Goal: Task Accomplishment & Management: Use online tool/utility

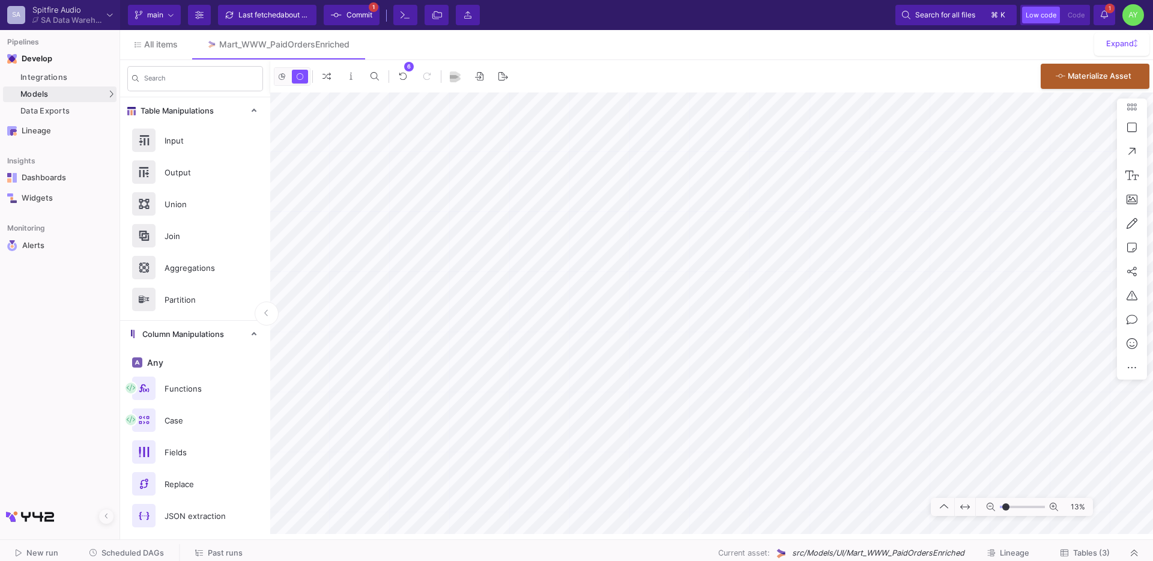
click at [212, 549] on span "Past runs" at bounding box center [225, 552] width 35 height 9
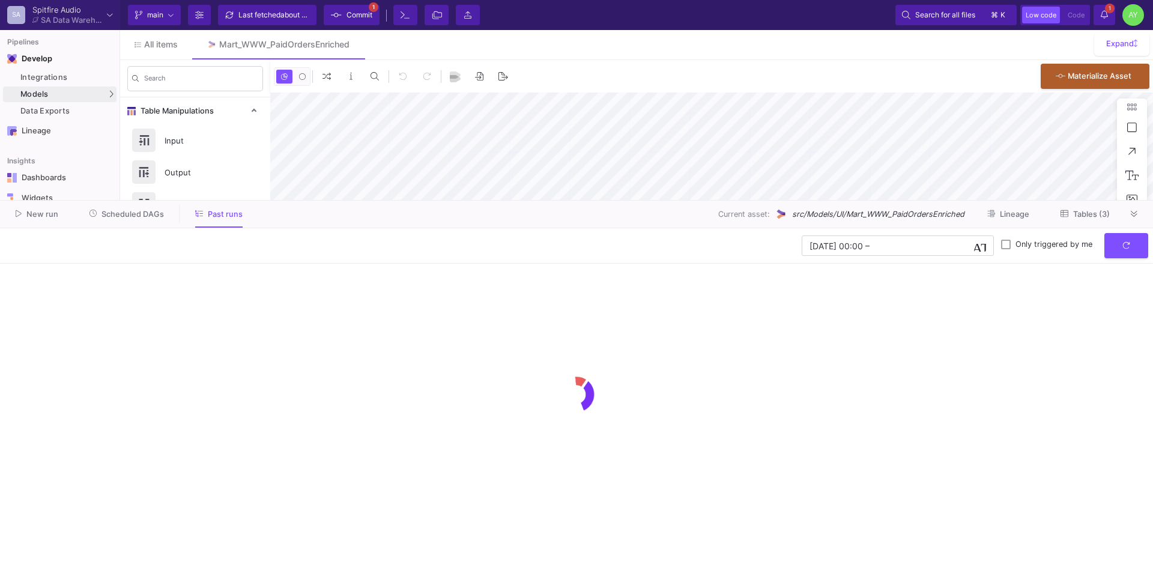
type input "-41"
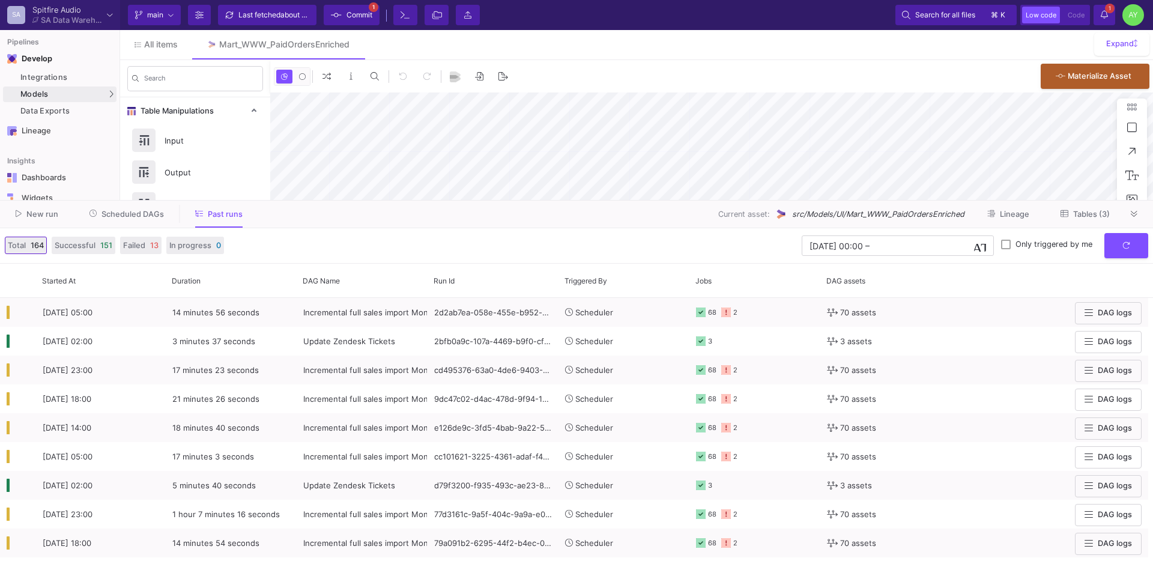
click at [131, 217] on span "Scheduled DAGs" at bounding box center [132, 214] width 62 height 9
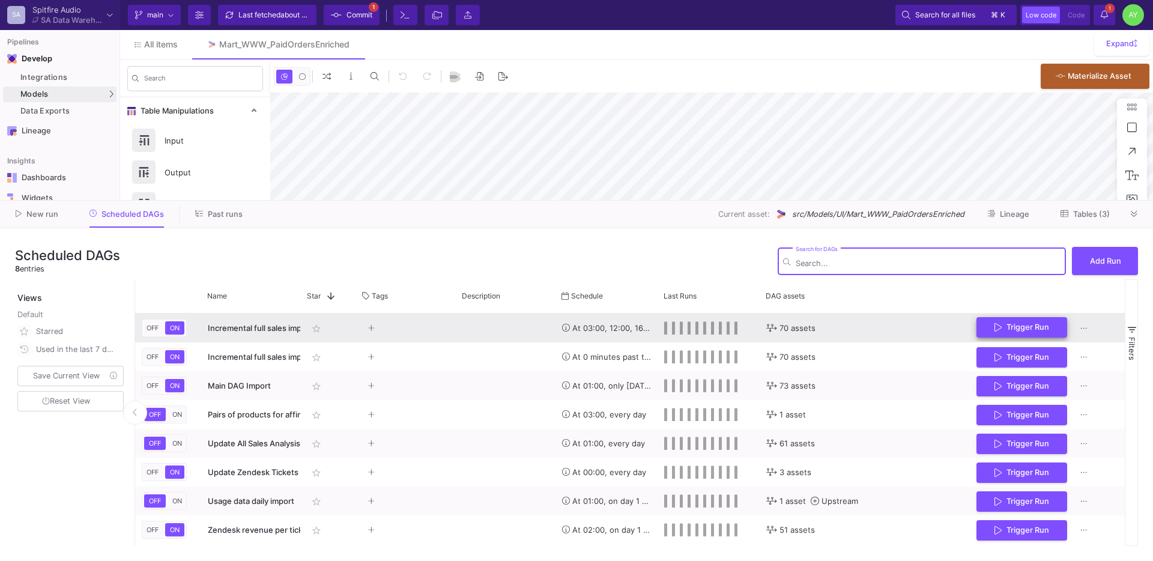
click at [1042, 333] on button "Trigger Run" at bounding box center [1021, 327] width 91 height 21
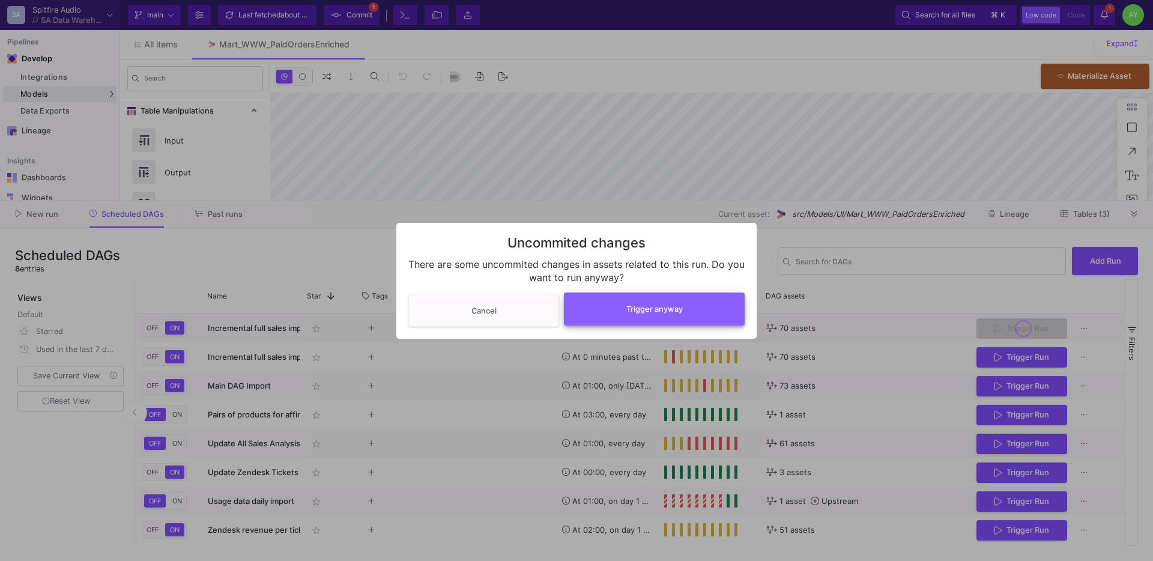
click at [695, 304] on button "Trigger anyway" at bounding box center [654, 308] width 181 height 33
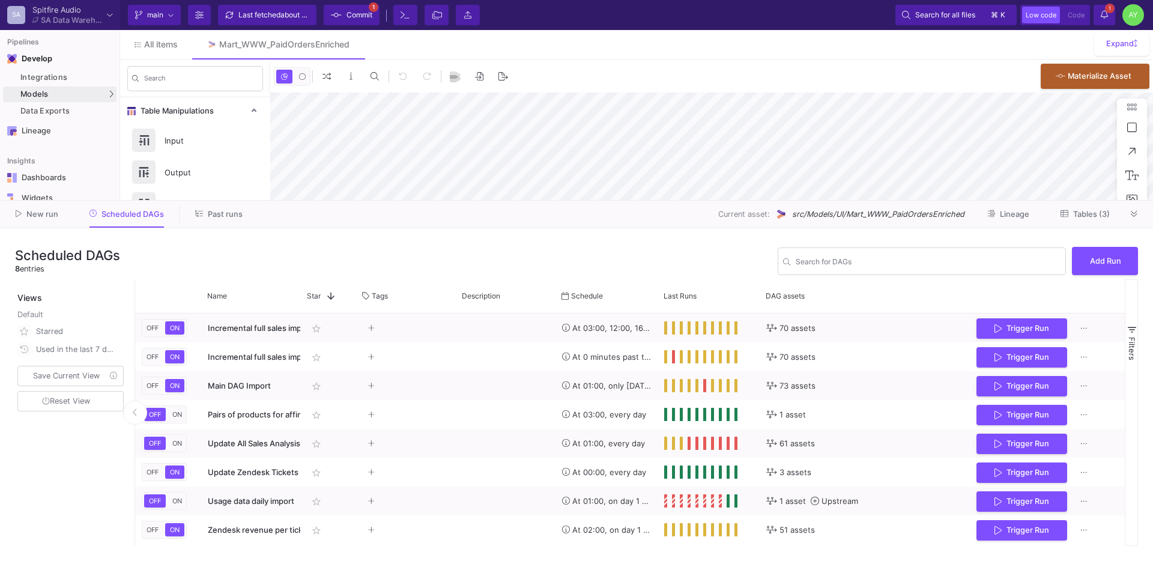
click at [212, 213] on span "Past runs" at bounding box center [225, 214] width 35 height 9
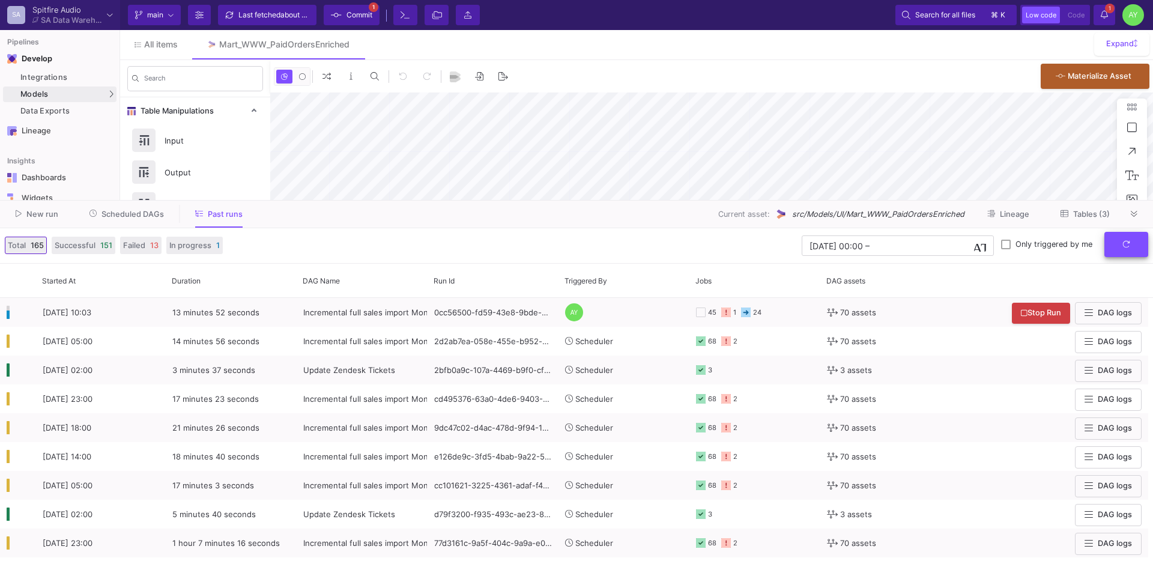
click at [1124, 252] on button "submit" at bounding box center [1126, 245] width 44 height 26
click at [1136, 213] on icon at bounding box center [1134, 214] width 7 height 8
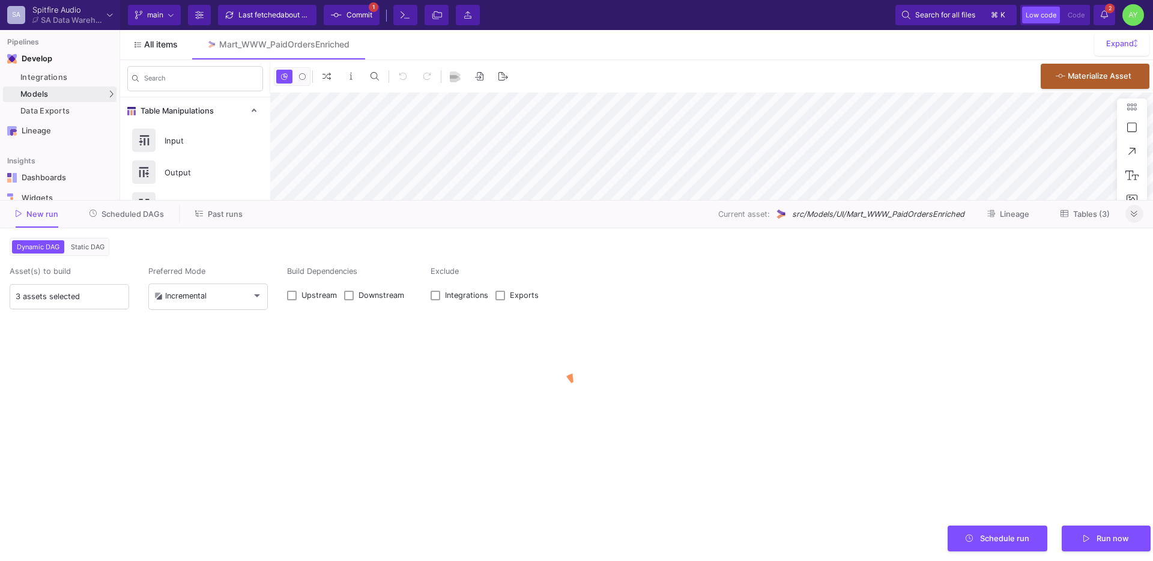
click at [165, 45] on span "All items" at bounding box center [161, 45] width 34 height 10
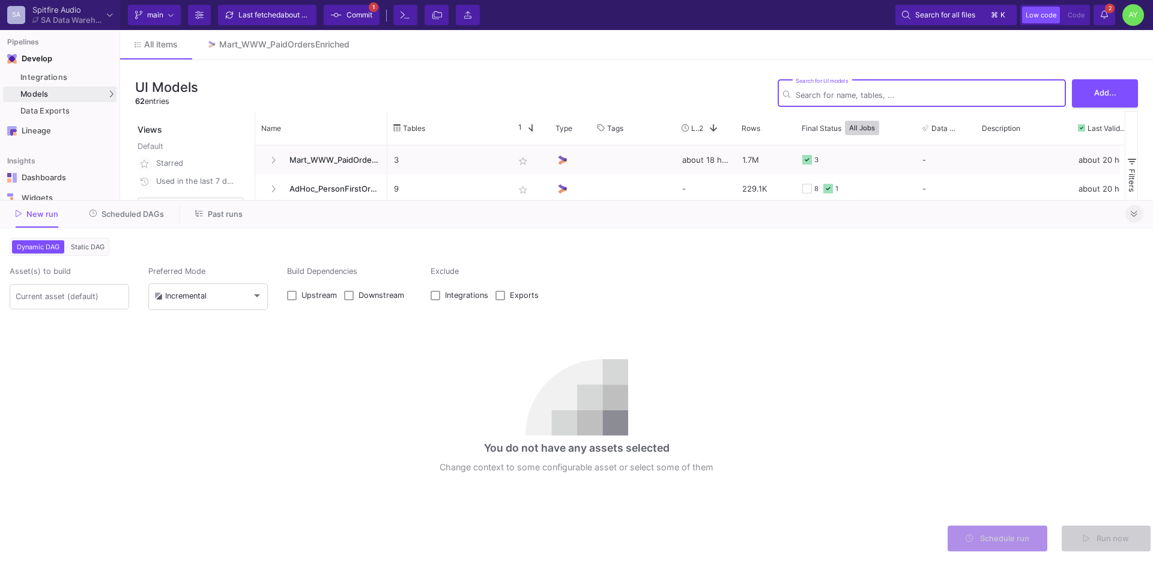
click at [1132, 216] on icon at bounding box center [1134, 214] width 7 height 8
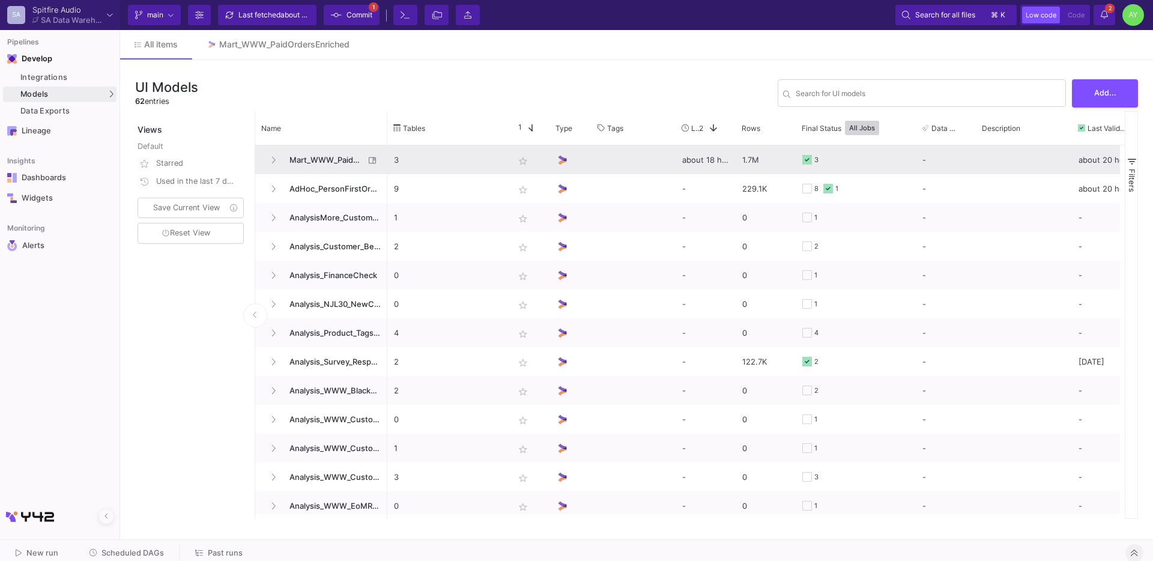
click at [312, 156] on span "Mart_WWW_PaidOrdersEnriched" at bounding box center [323, 160] width 82 height 28
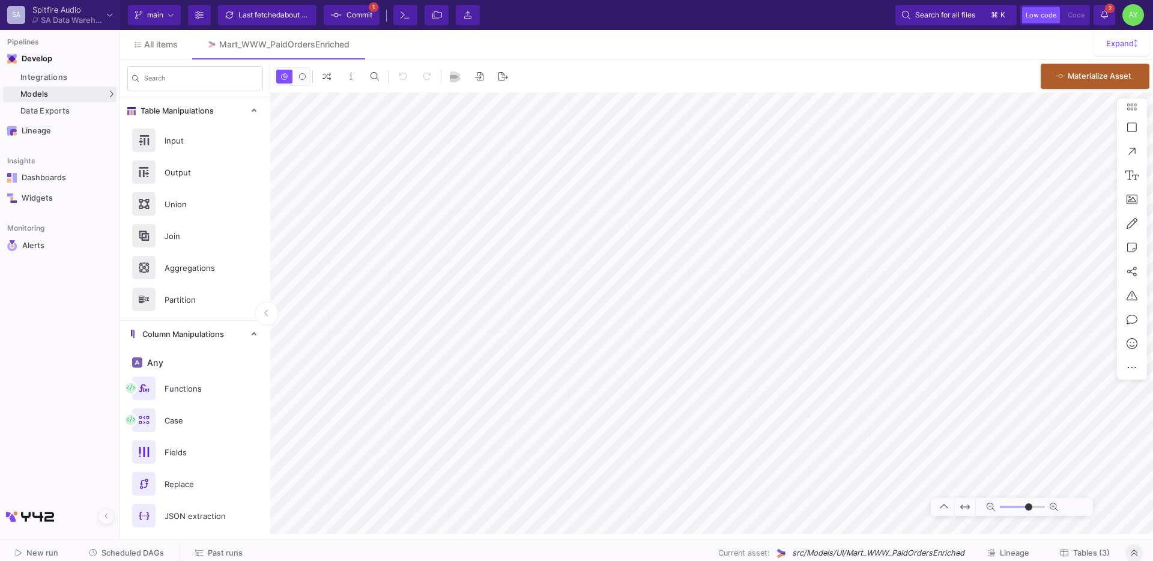
type input "-41"
click at [159, 44] on span "All items" at bounding box center [161, 45] width 34 height 10
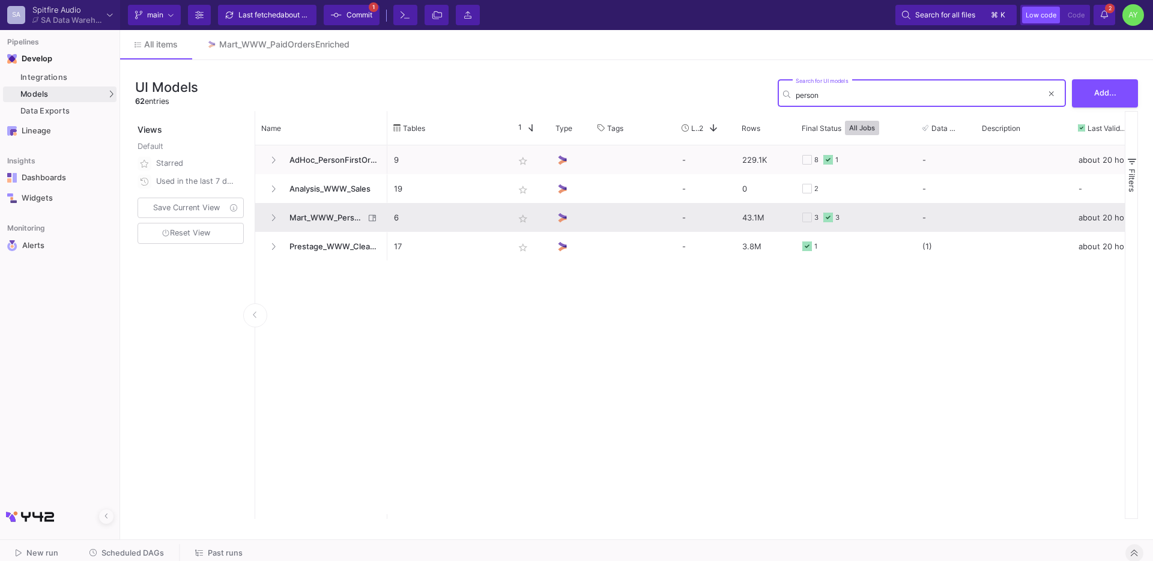
type input "person"
click at [322, 220] on span "Mart_WWW_PersonFirstOrders" at bounding box center [323, 218] width 82 height 28
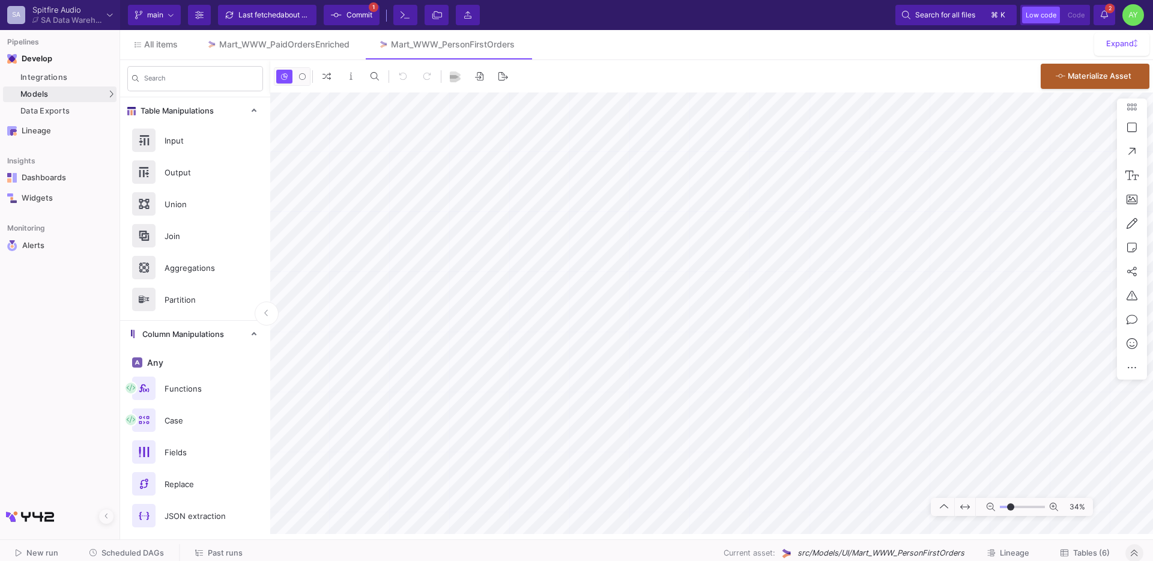
type input "-16"
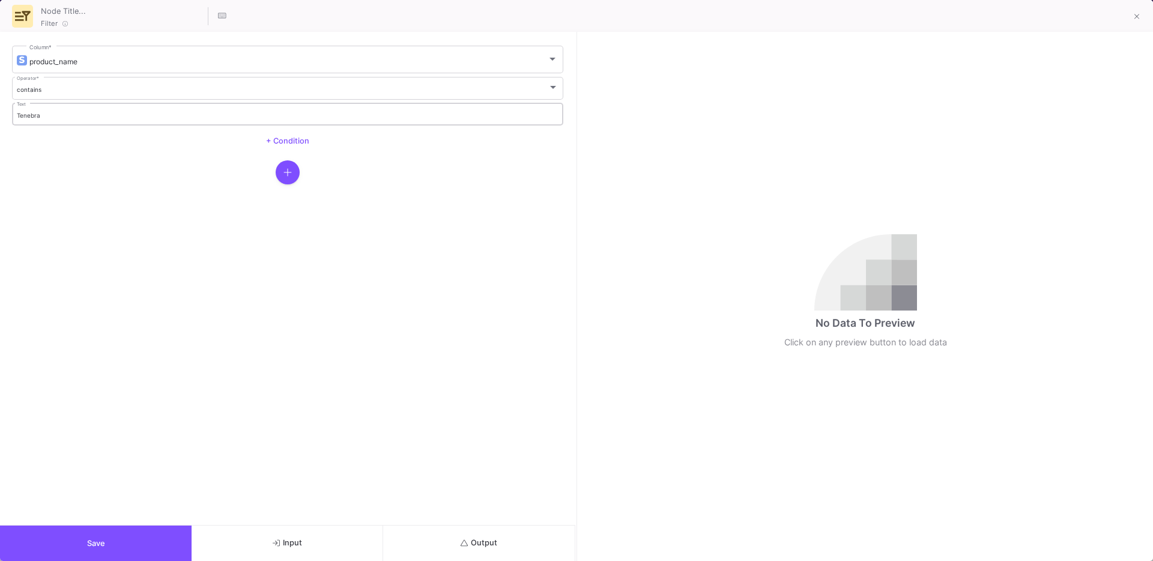
click at [144, 113] on input "Tenebra" at bounding box center [288, 116] width 542 height 8
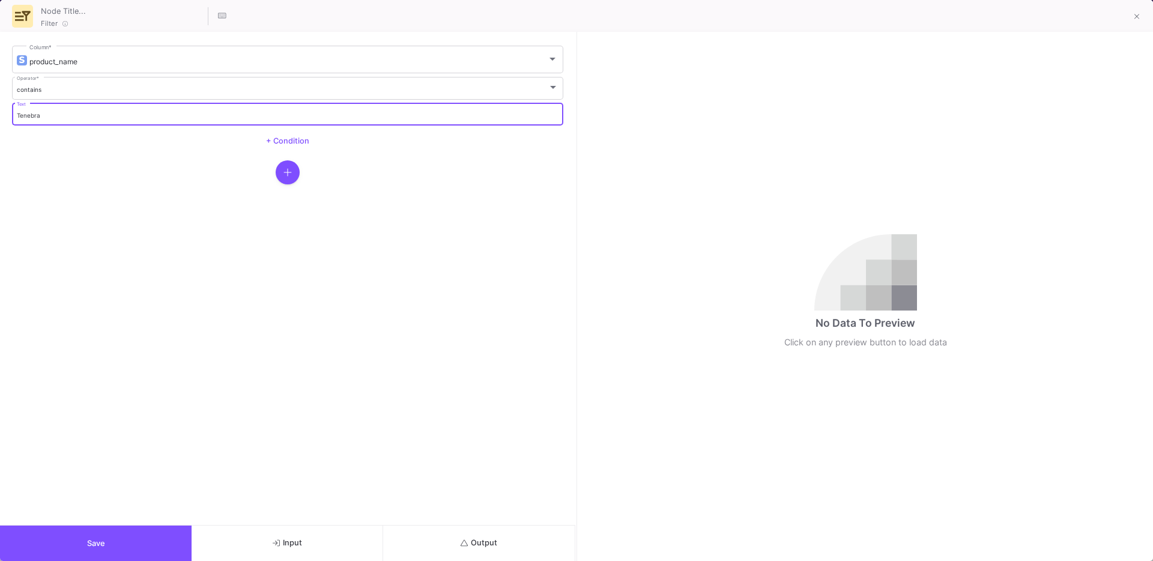
click at [144, 113] on input "Tenebra" at bounding box center [288, 116] width 542 height 8
type input "Heirloom"
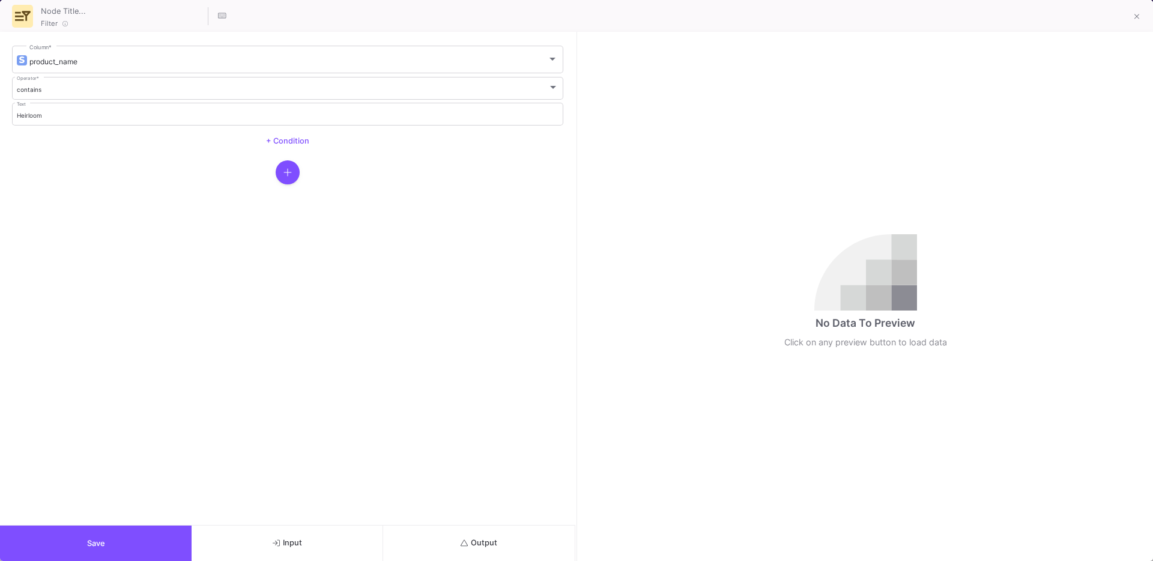
click at [190, 522] on form "product_name Column * contains Operator * Heirloom Text + Condition" at bounding box center [287, 278] width 575 height 493
click at [159, 531] on button "Save" at bounding box center [96, 542] width 192 height 35
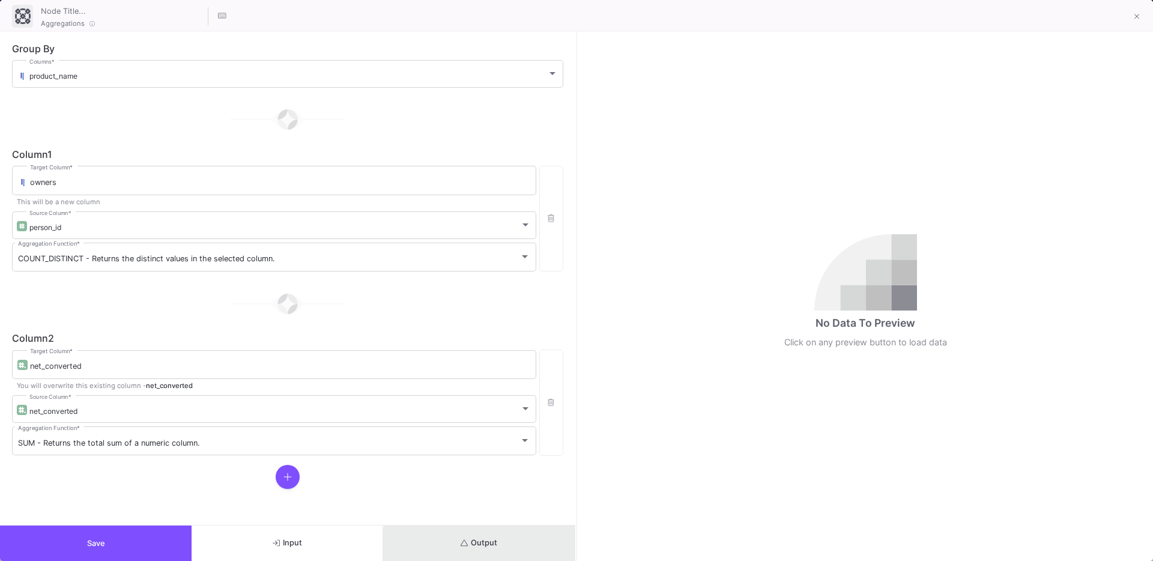
click at [509, 546] on button "Output" at bounding box center [479, 542] width 192 height 35
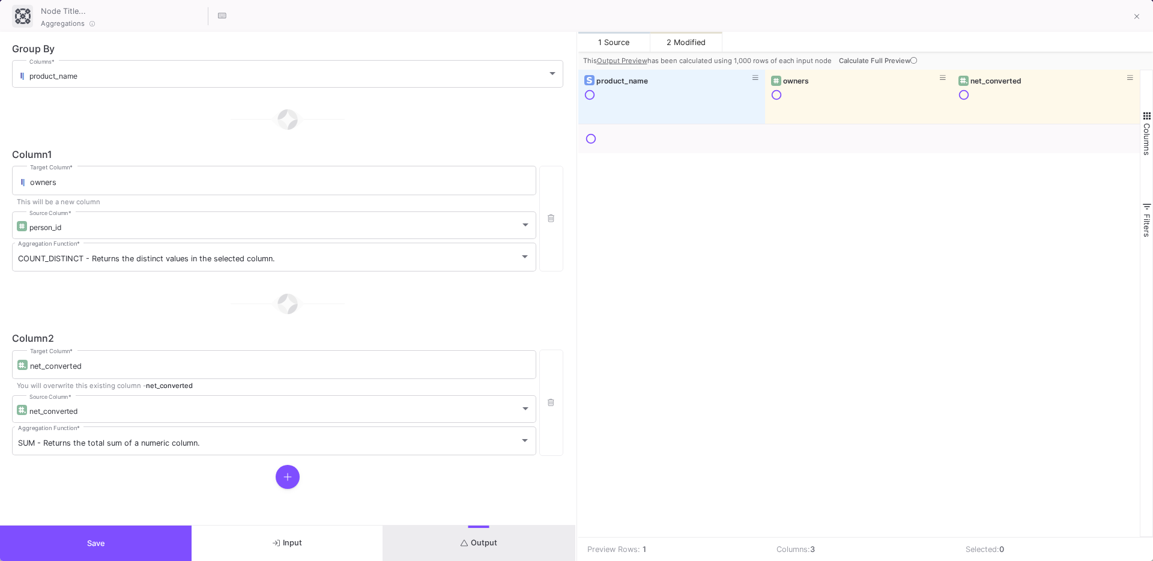
click at [866, 58] on span "Calculate Full Preview" at bounding box center [879, 60] width 80 height 8
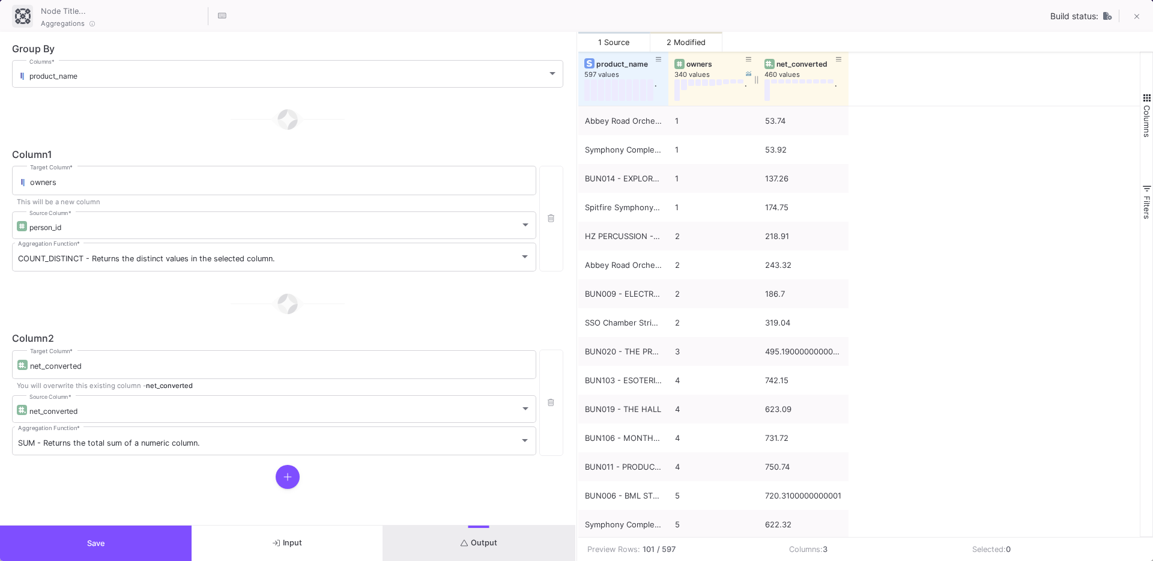
click at [694, 65] on div "owners" at bounding box center [715, 63] width 59 height 9
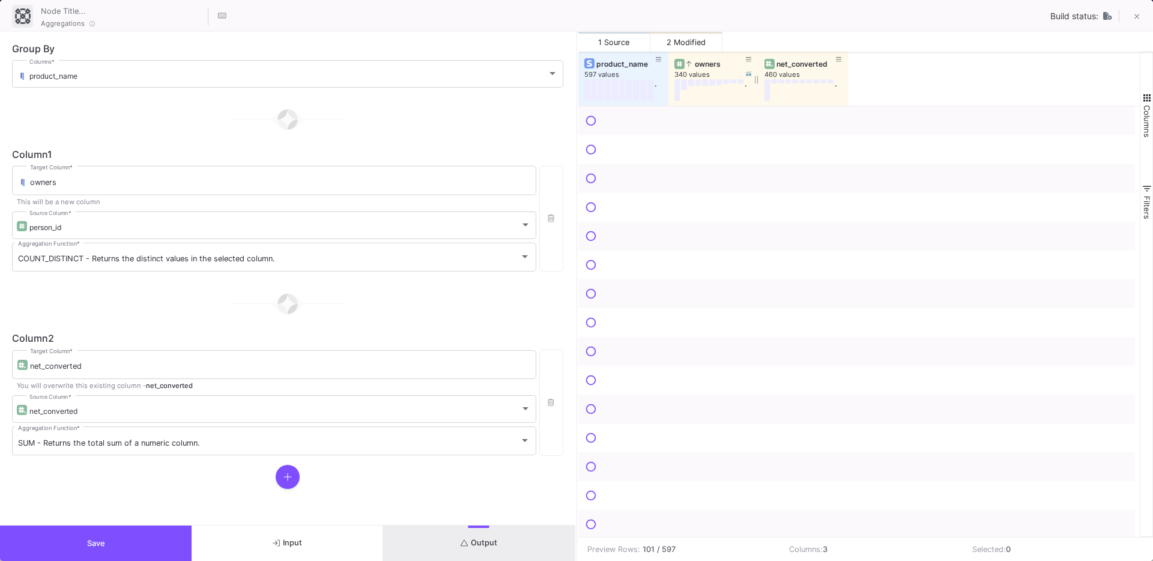
click at [694, 65] on div "owners" at bounding box center [715, 63] width 59 height 9
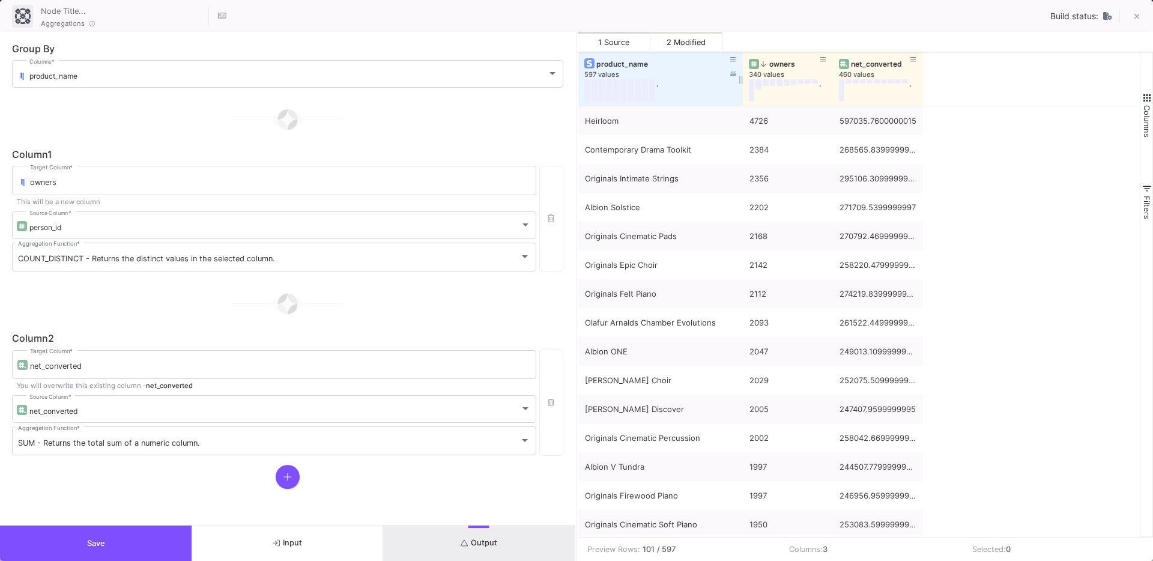
drag, startPoint x: 668, startPoint y: 101, endPoint x: 742, endPoint y: 104, distance: 73.9
click at [742, 104] on div at bounding box center [742, 79] width 5 height 54
click at [69, 538] on button "Save" at bounding box center [96, 542] width 192 height 35
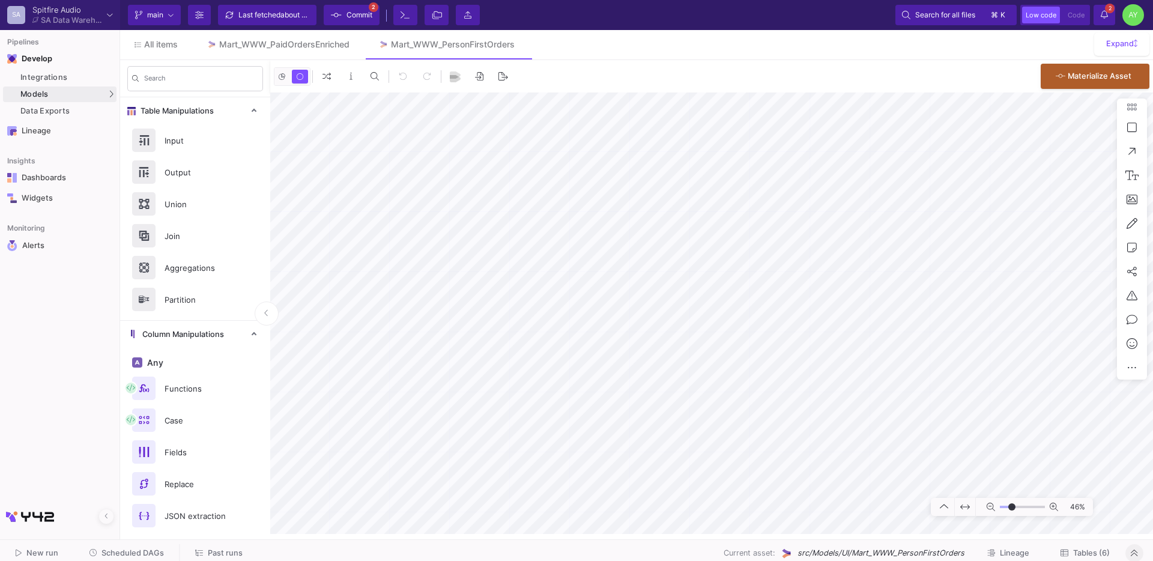
type input "-50"
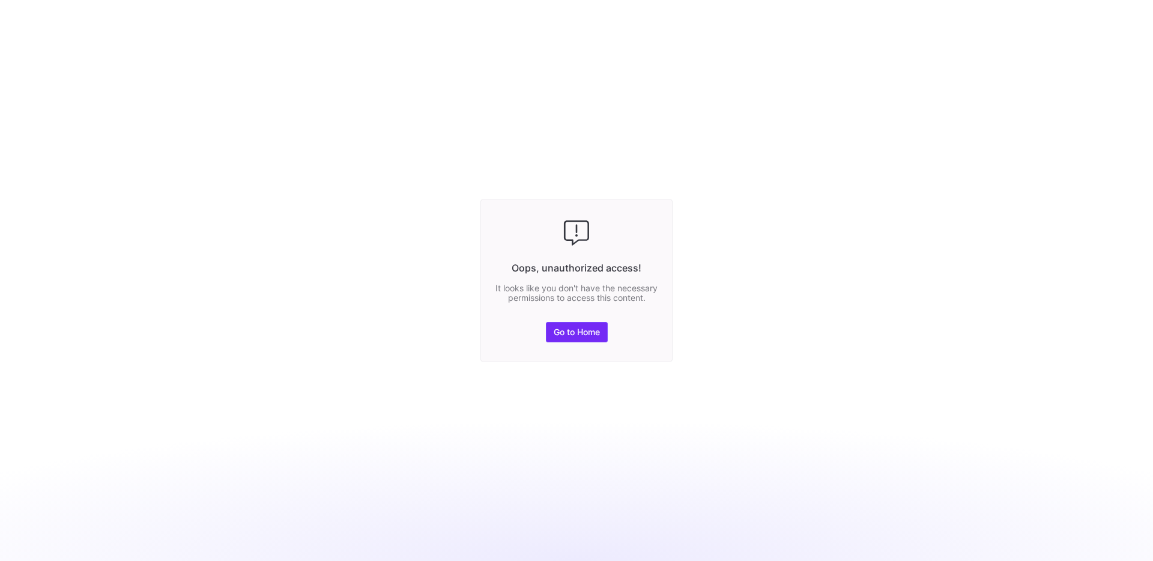
click at [585, 342] on span at bounding box center [576, 331] width 61 height 19
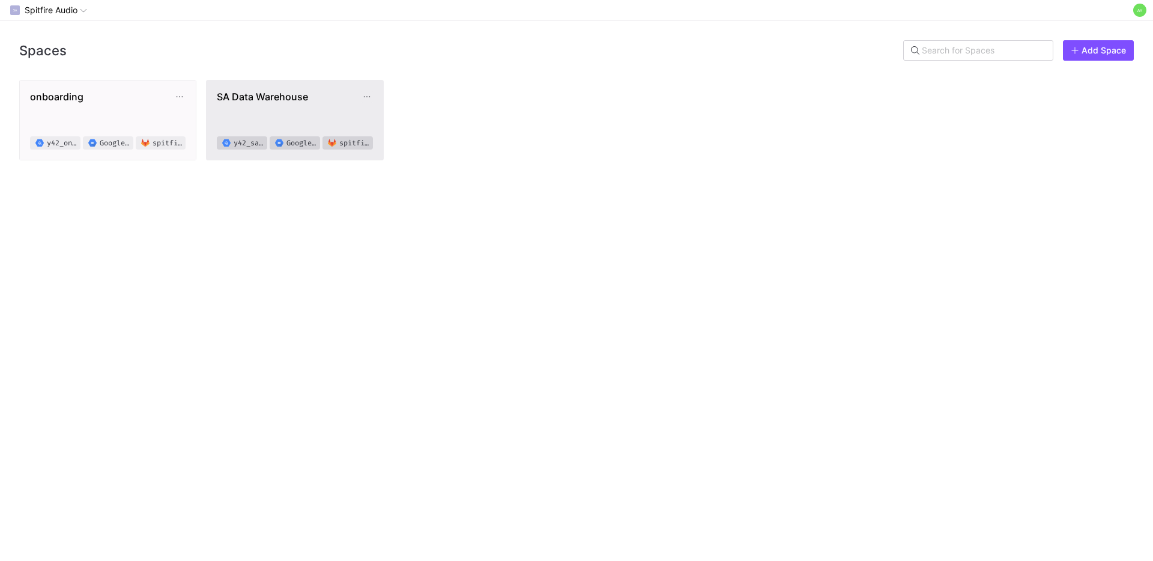
click at [326, 118] on span "SA Data Warehouse y42_sadatawarehouse_b76de68c5de74895b4e0371b7a311f26 Google C…" at bounding box center [295, 120] width 156 height 59
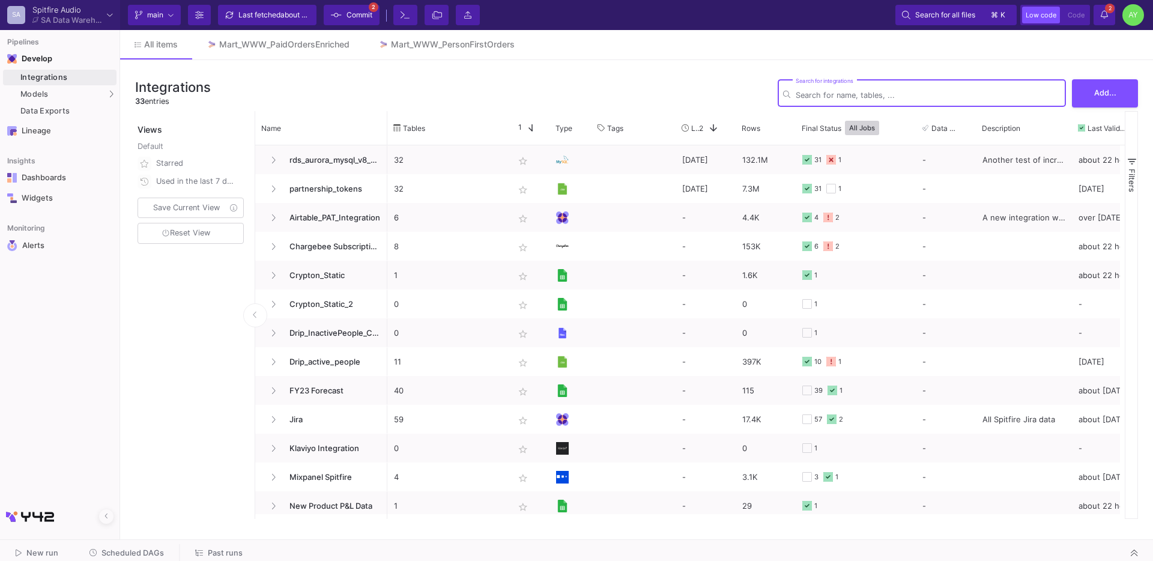
click at [351, 17] on span "Commit" at bounding box center [359, 15] width 26 height 18
click at [351, 20] on span "Commit" at bounding box center [359, 15] width 26 height 18
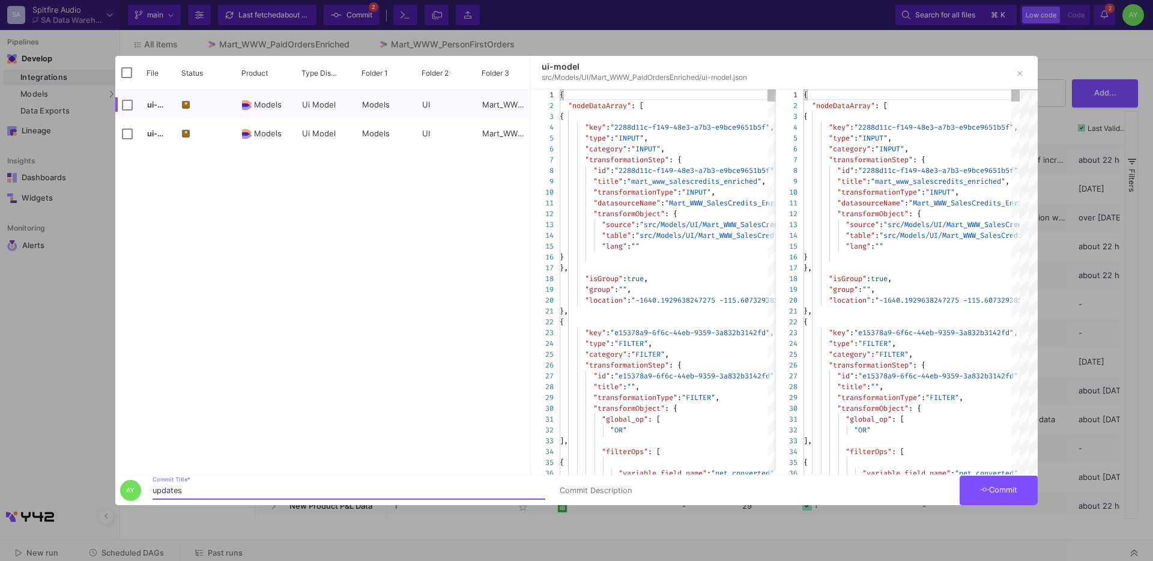
type input "updates"
click at [1003, 501] on button "Commit" at bounding box center [998, 490] width 78 height 29
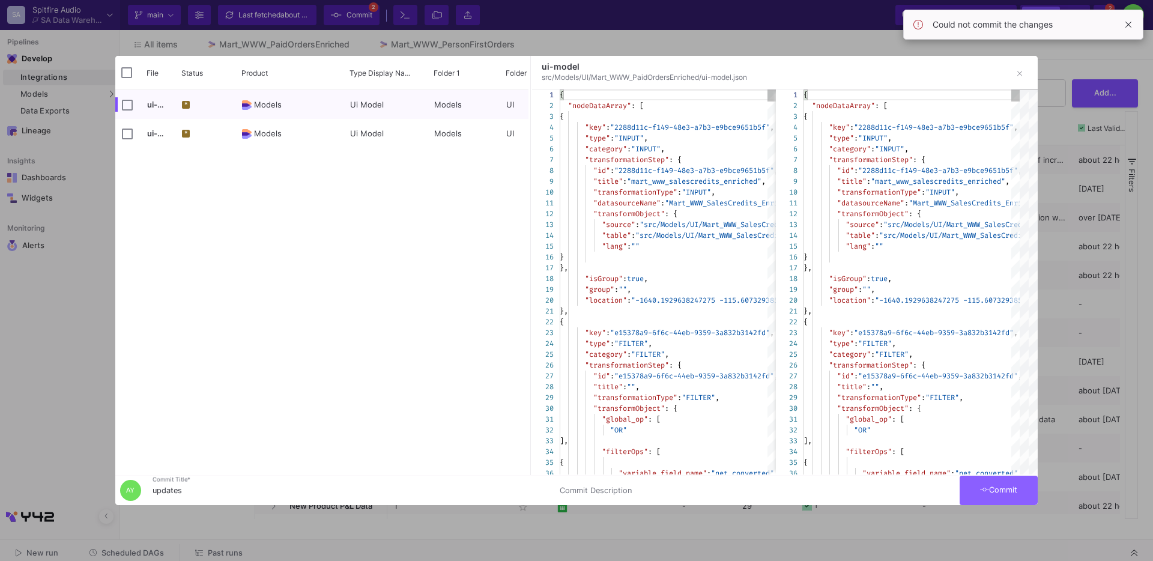
click at [995, 486] on span "Commit" at bounding box center [999, 489] width 38 height 9
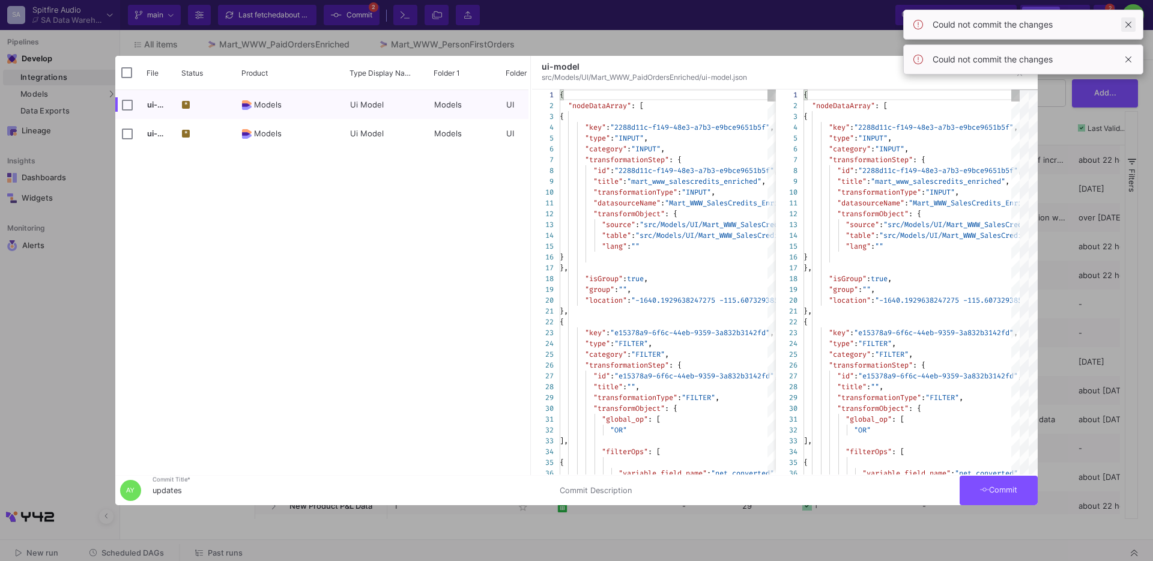
click at [1127, 25] on span at bounding box center [1128, 24] width 14 height 14
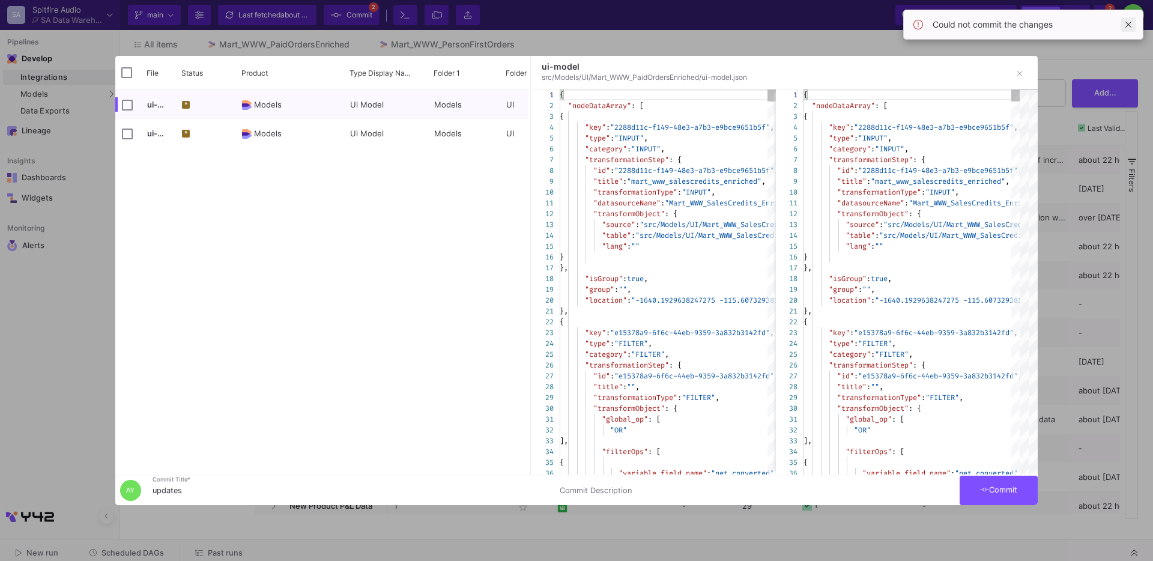
click at [1125, 26] on span at bounding box center [1128, 24] width 14 height 14
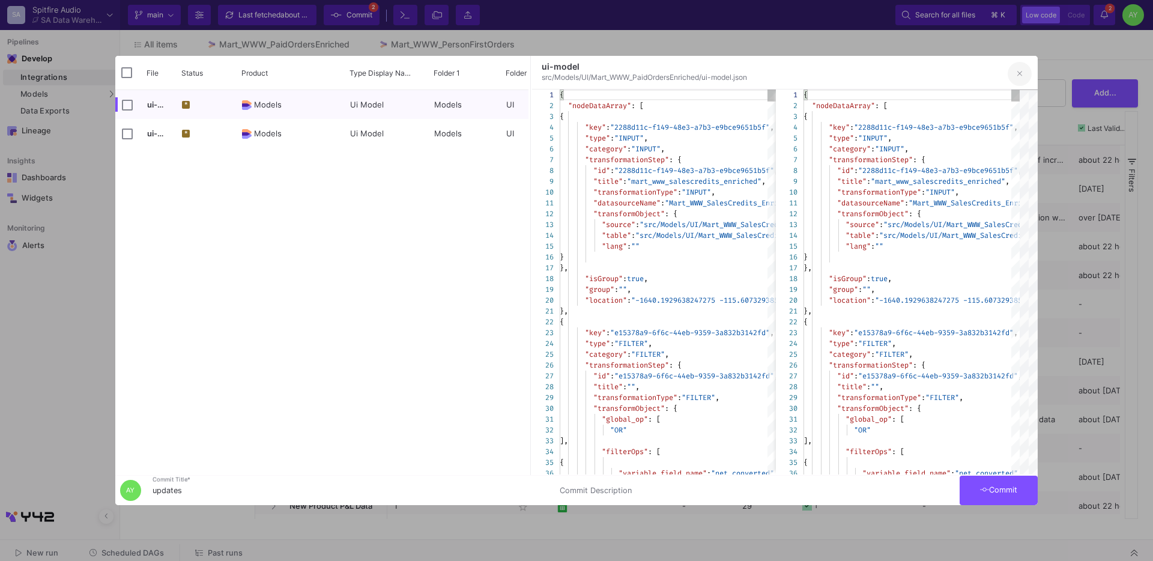
click at [1023, 77] on button "button" at bounding box center [1020, 74] width 24 height 24
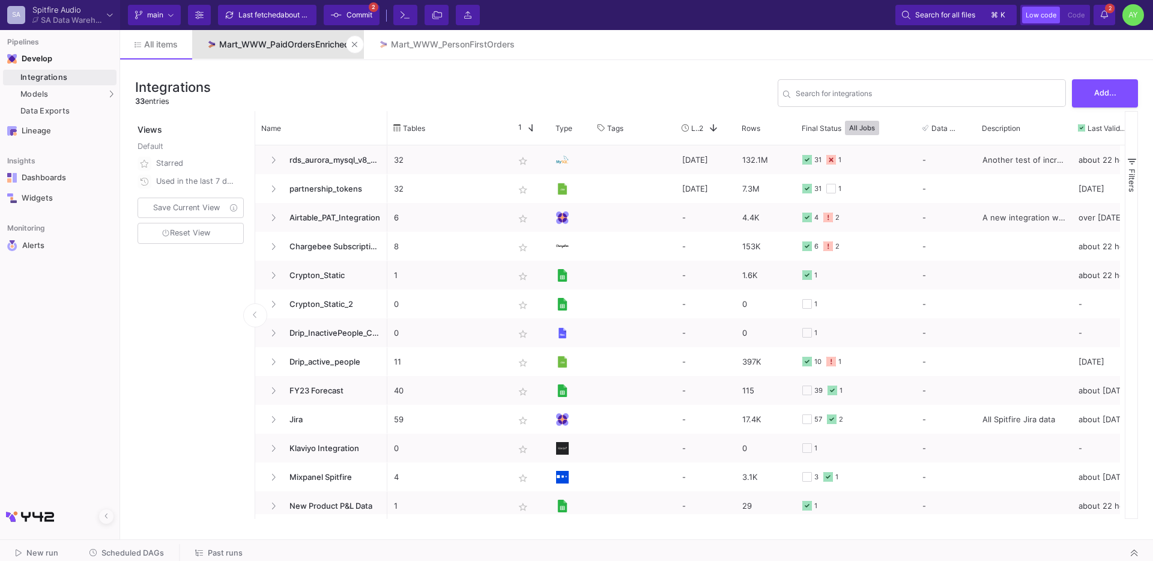
click at [279, 44] on div "Mart_WWW_PaidOrdersEnriched" at bounding box center [284, 45] width 130 height 10
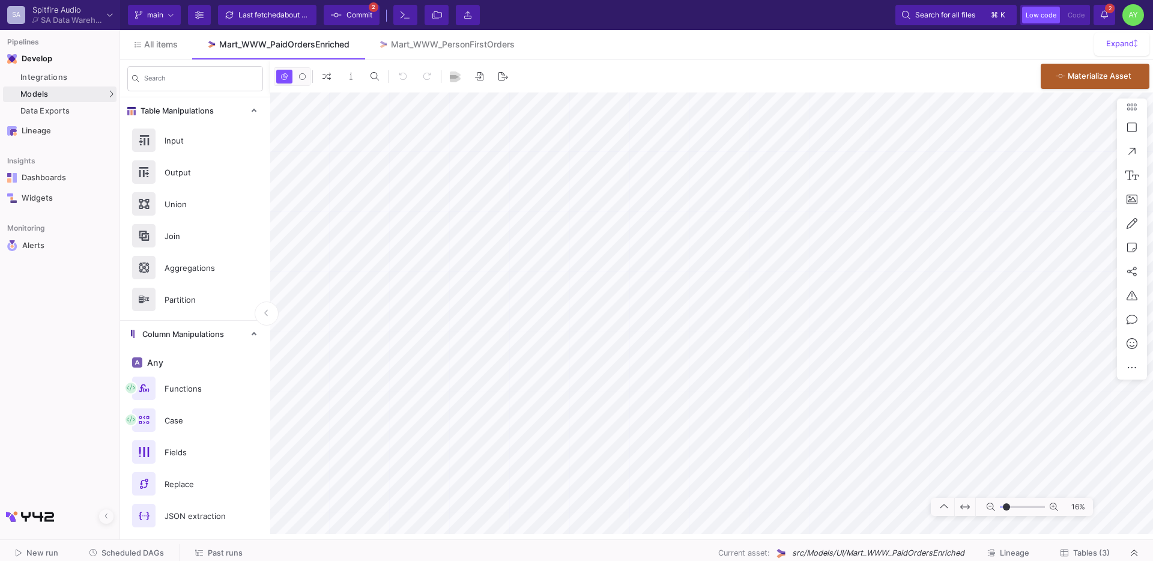
type input "-35"
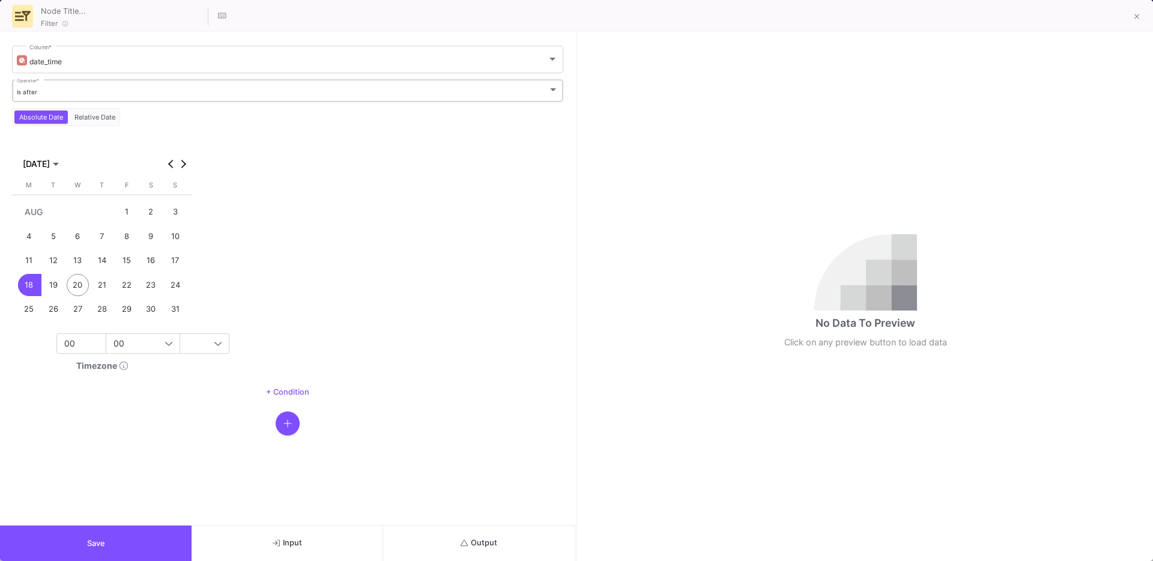
click at [59, 97] on div "is after Operator *" at bounding box center [288, 89] width 542 height 25
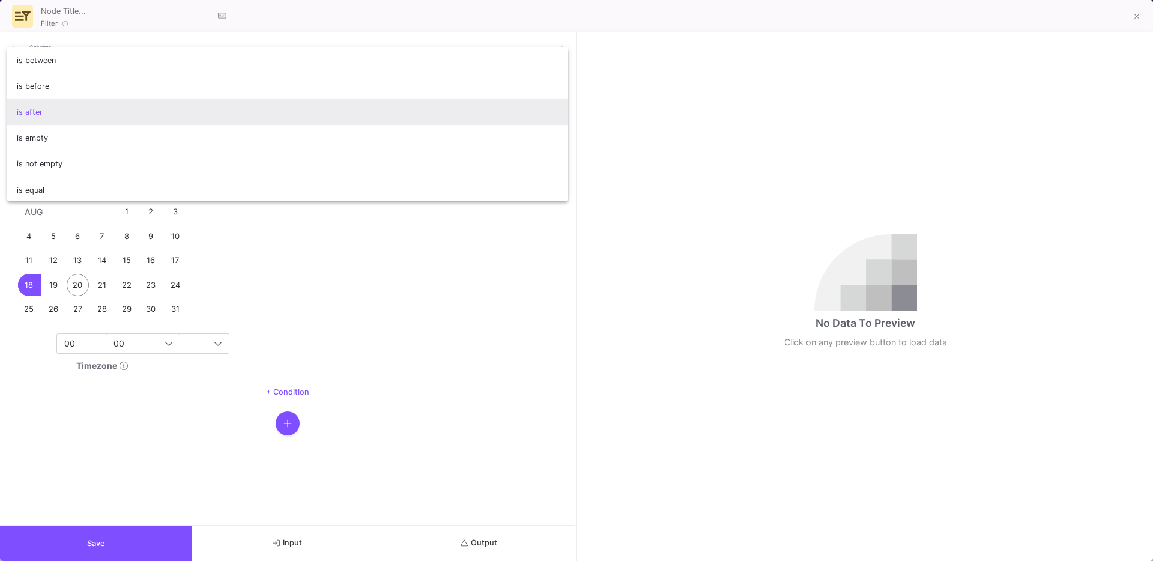
click at [313, 288] on div at bounding box center [576, 280] width 1153 height 561
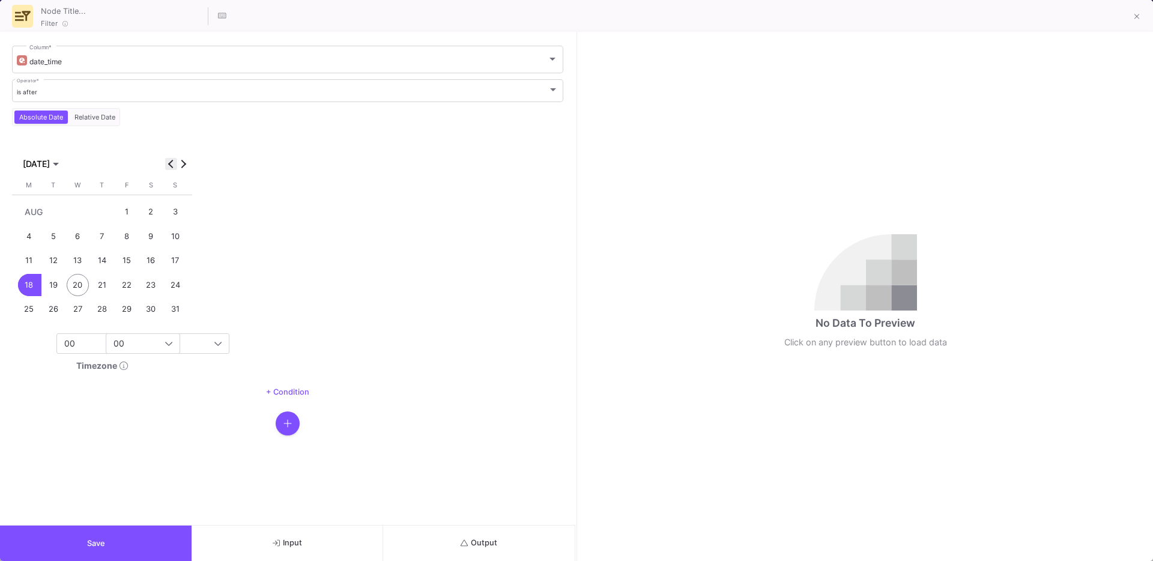
click at [169, 169] on span "Previous month" at bounding box center [171, 164] width 12 height 12
click at [57, 237] on div "1" at bounding box center [54, 236] width 22 height 22
click at [113, 530] on button "Save" at bounding box center [96, 542] width 192 height 35
click at [290, 449] on icon "button" at bounding box center [287, 448] width 8 height 10
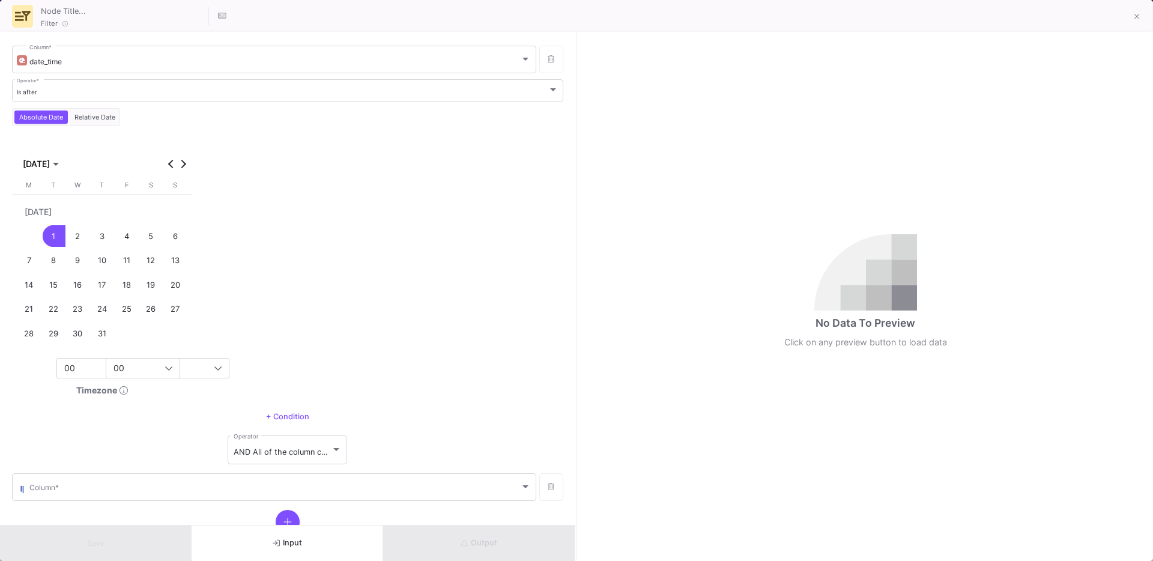
scroll to position [41, 0]
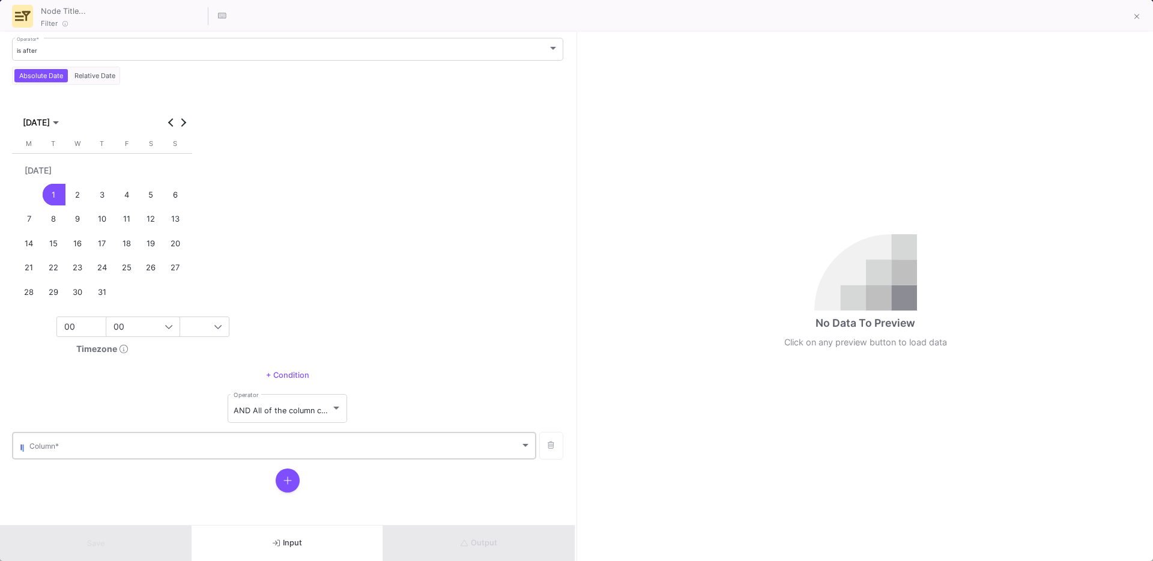
click at [125, 445] on span at bounding box center [274, 447] width 491 height 9
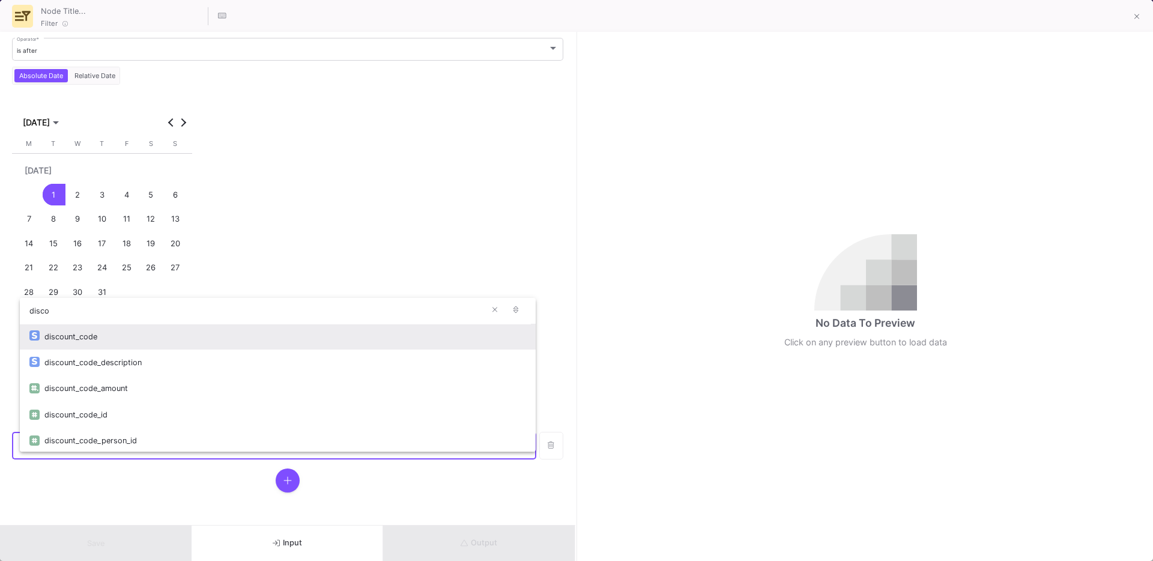
type input "disco"
click at [86, 333] on div "discount_code" at bounding box center [285, 337] width 482 height 26
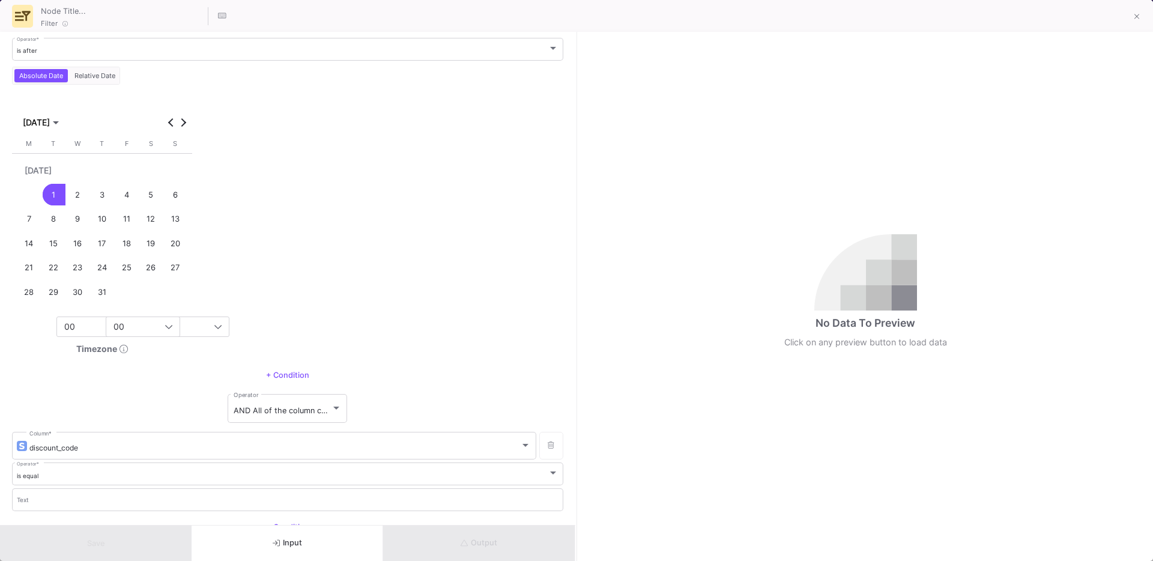
click at [86, 333] on div "00" at bounding box center [118, 326] width 108 height 19
click at [58, 498] on div at bounding box center [576, 280] width 1153 height 561
click at [49, 501] on input "Text" at bounding box center [288, 502] width 542 height 8
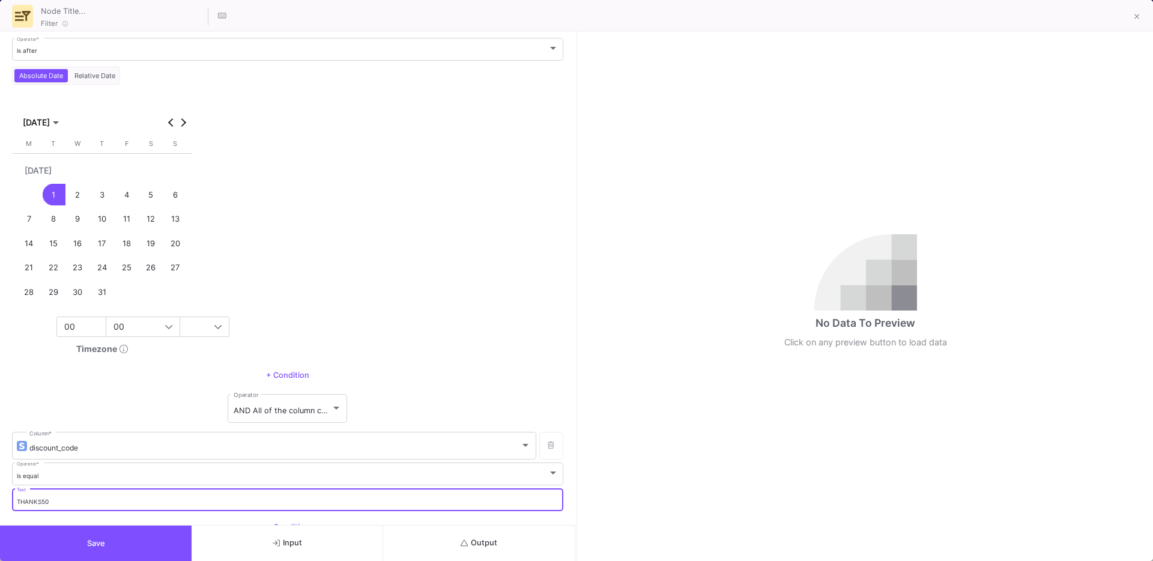
type input "THANKS50"
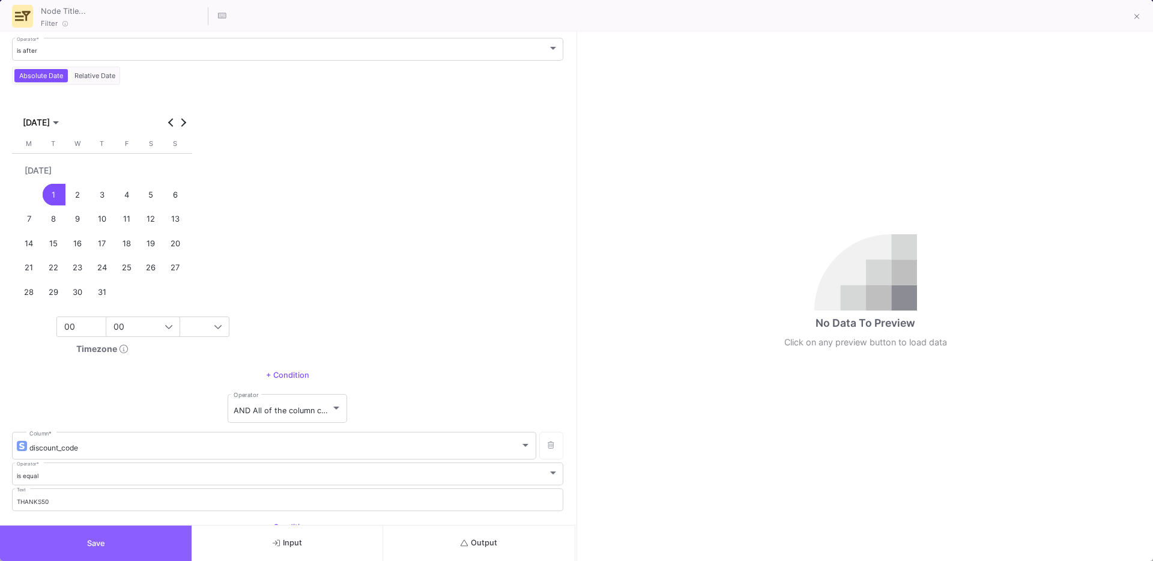
click at [85, 540] on button "Save" at bounding box center [96, 542] width 192 height 35
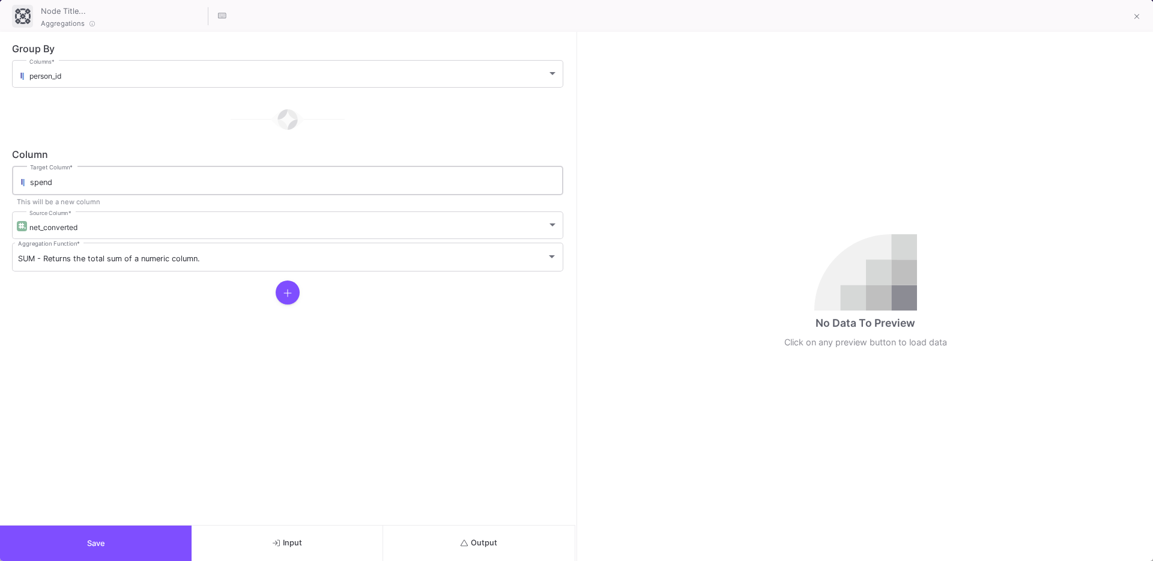
click at [97, 185] on input "spend" at bounding box center [293, 183] width 527 height 10
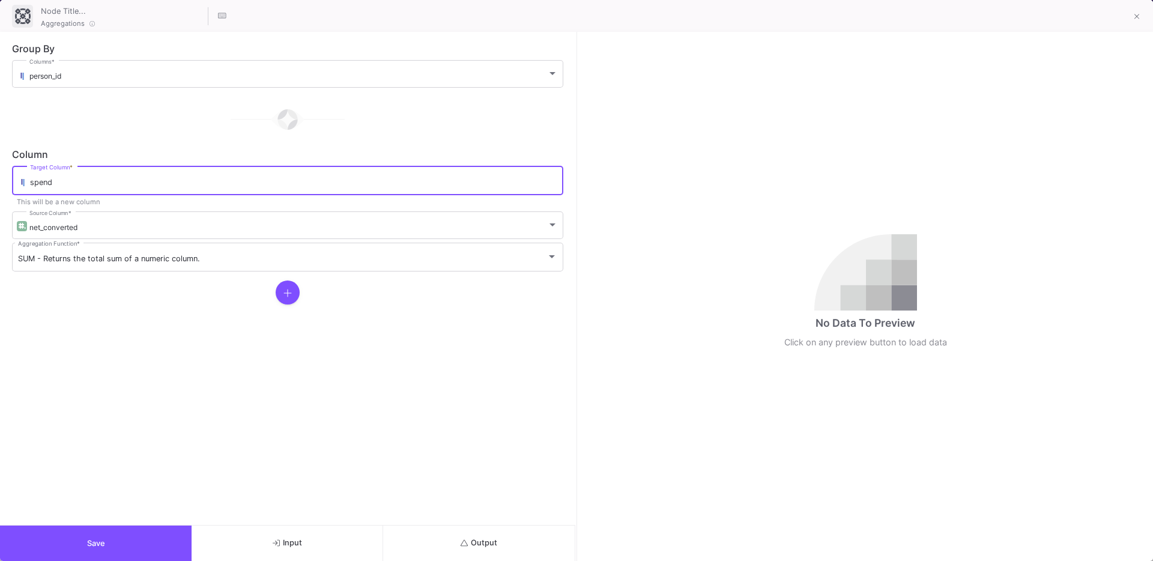
click at [283, 287] on fa-icon at bounding box center [287, 293] width 8 height 12
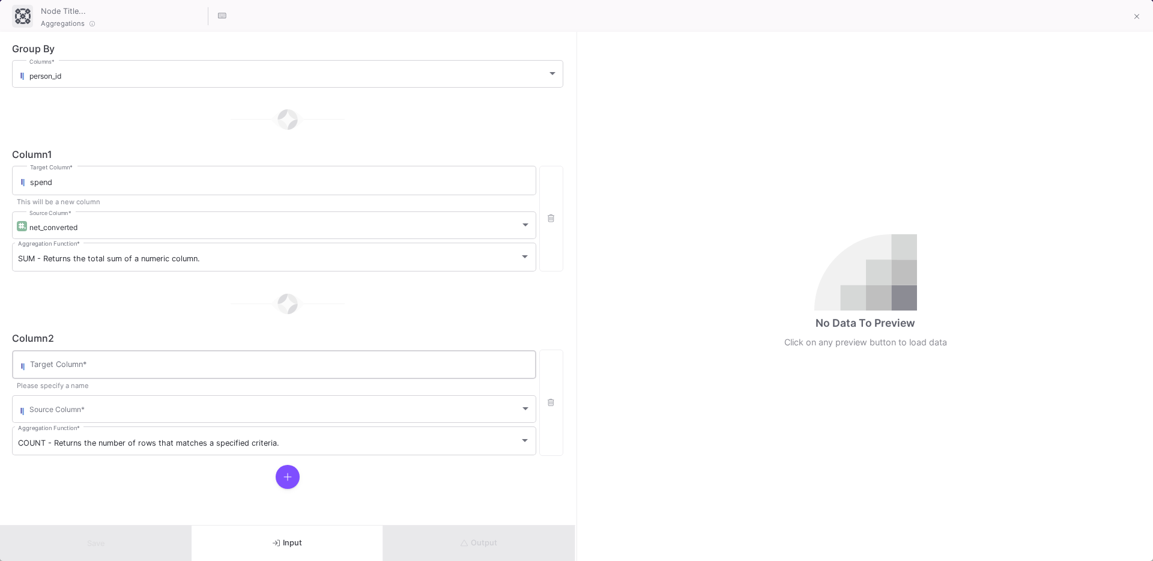
click at [101, 363] on input "Target Column *" at bounding box center [280, 366] width 500 height 10
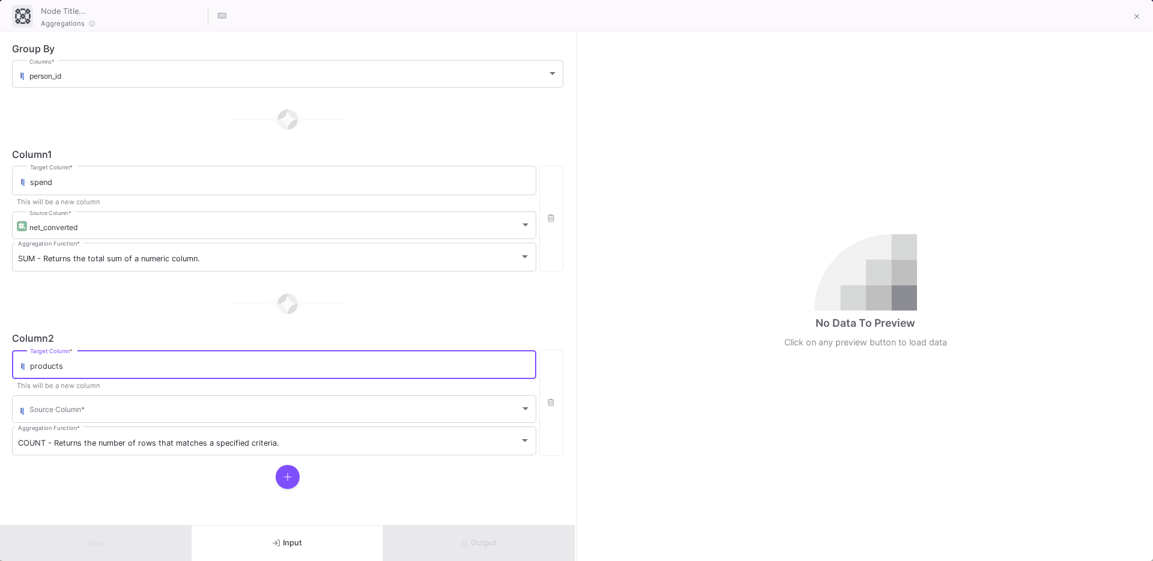
type input "products"
click at [164, 316] on div at bounding box center [287, 303] width 551 height 60
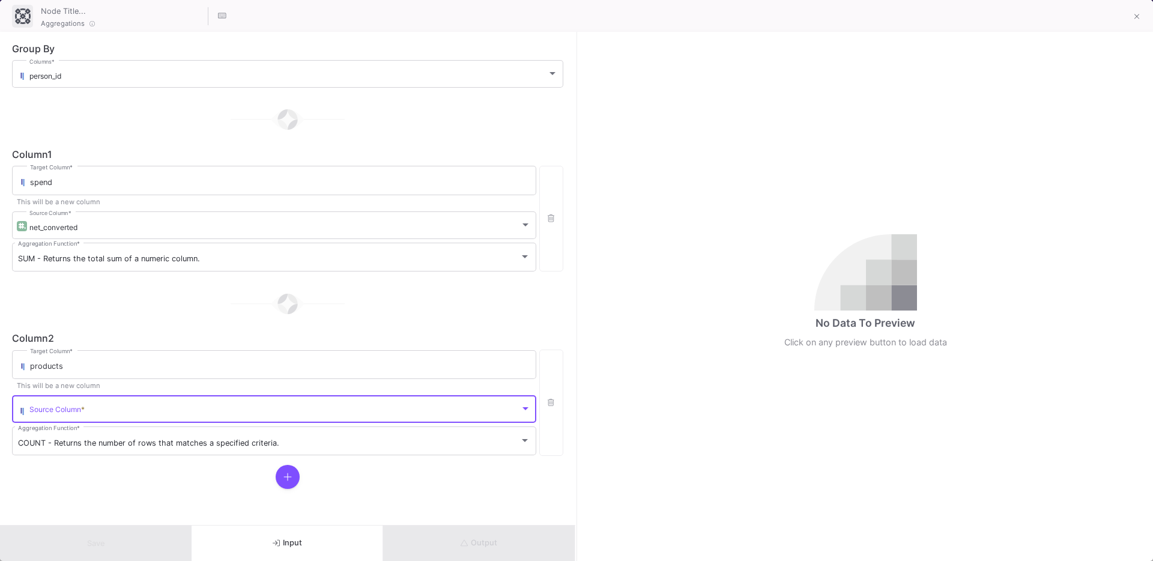
click at [64, 409] on span at bounding box center [274, 410] width 491 height 9
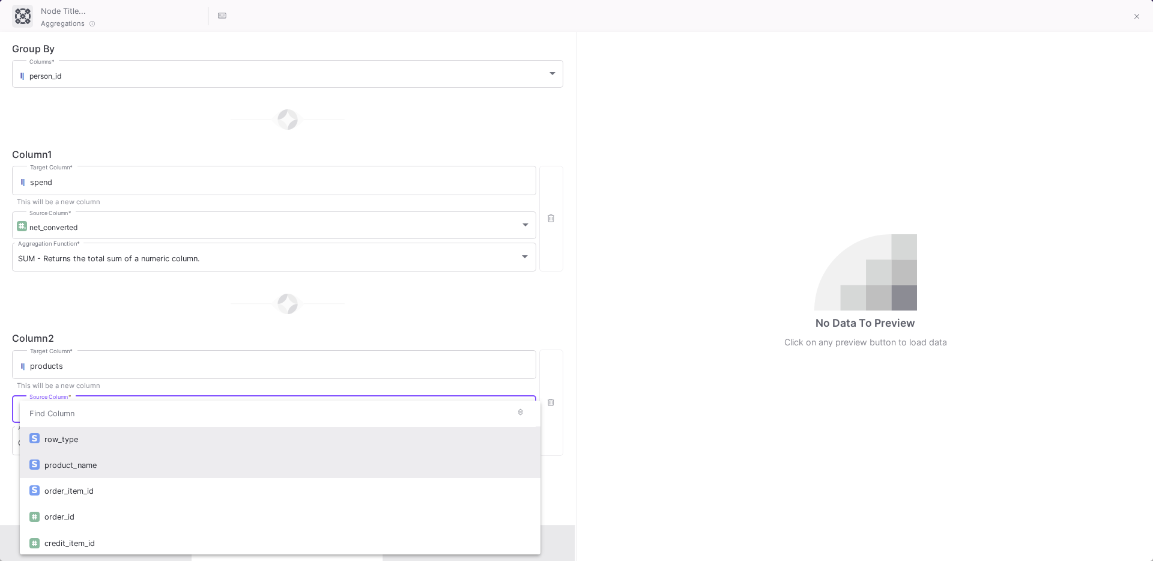
click at [101, 472] on div "product_name" at bounding box center [287, 465] width 486 height 26
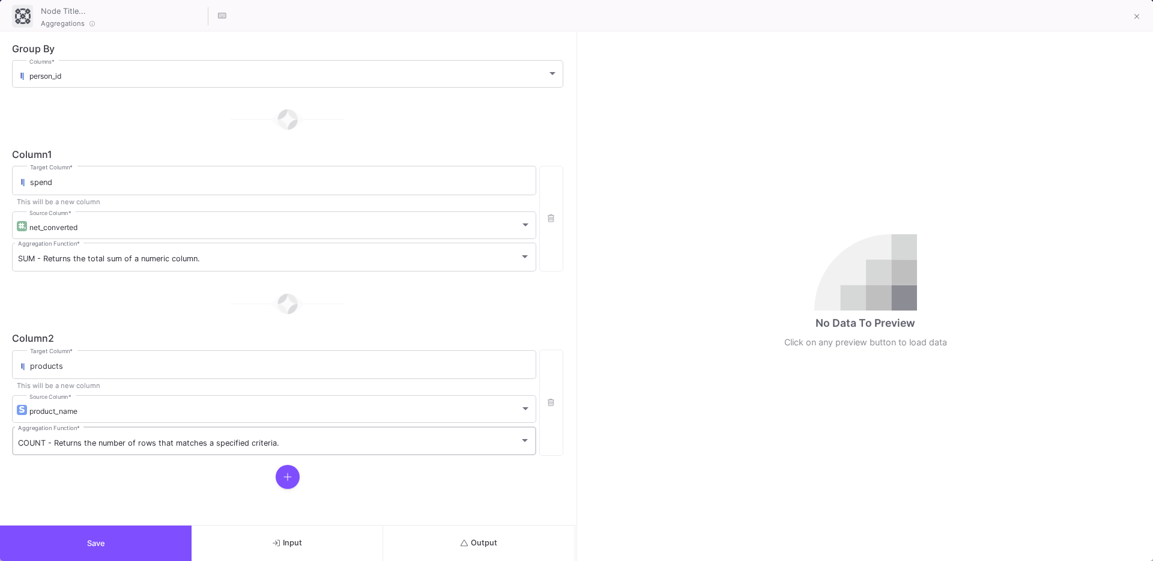
click at [62, 436] on div "COUNT - Returns the number of rows that matches a specified criteria. Aggregati…" at bounding box center [274, 439] width 512 height 31
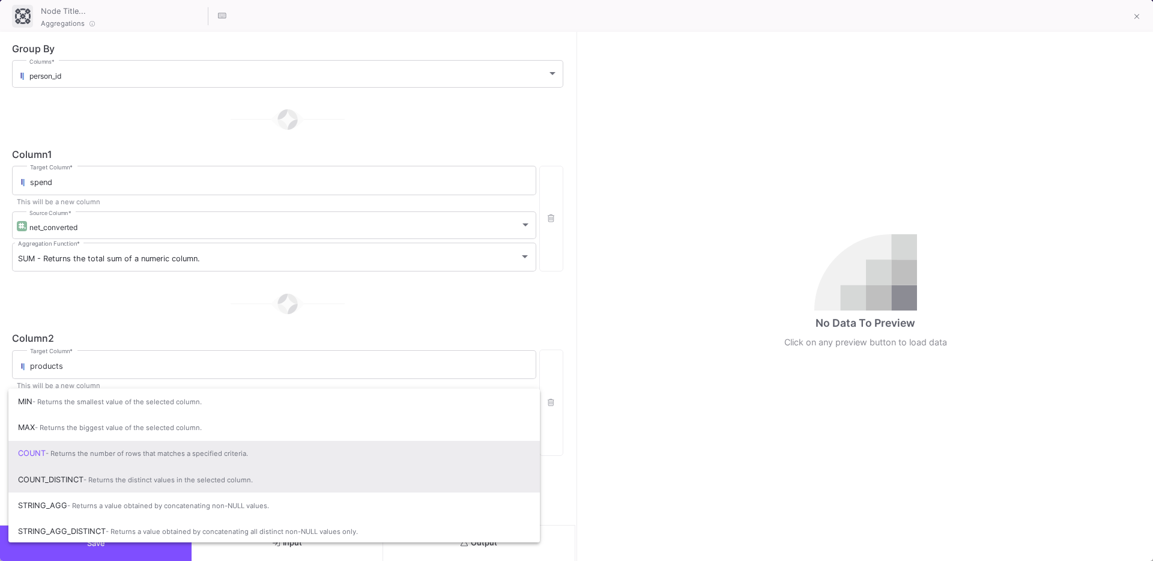
click at [60, 477] on span "COUNT_DISTINCT - Returns the distinct values in the selected column." at bounding box center [274, 480] width 512 height 26
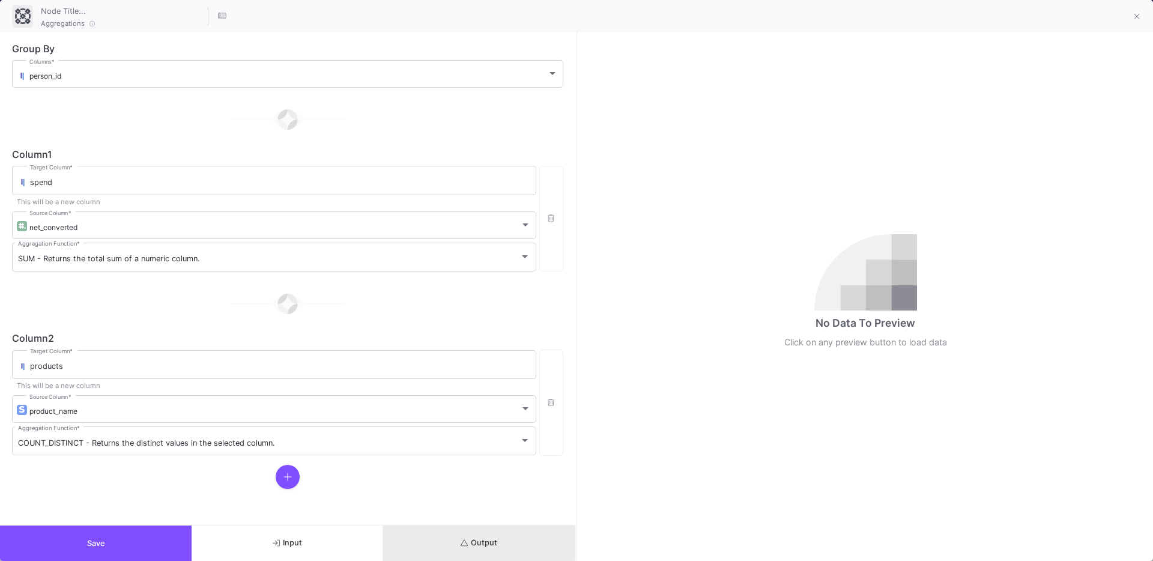
click at [465, 531] on button "Output" at bounding box center [479, 542] width 192 height 35
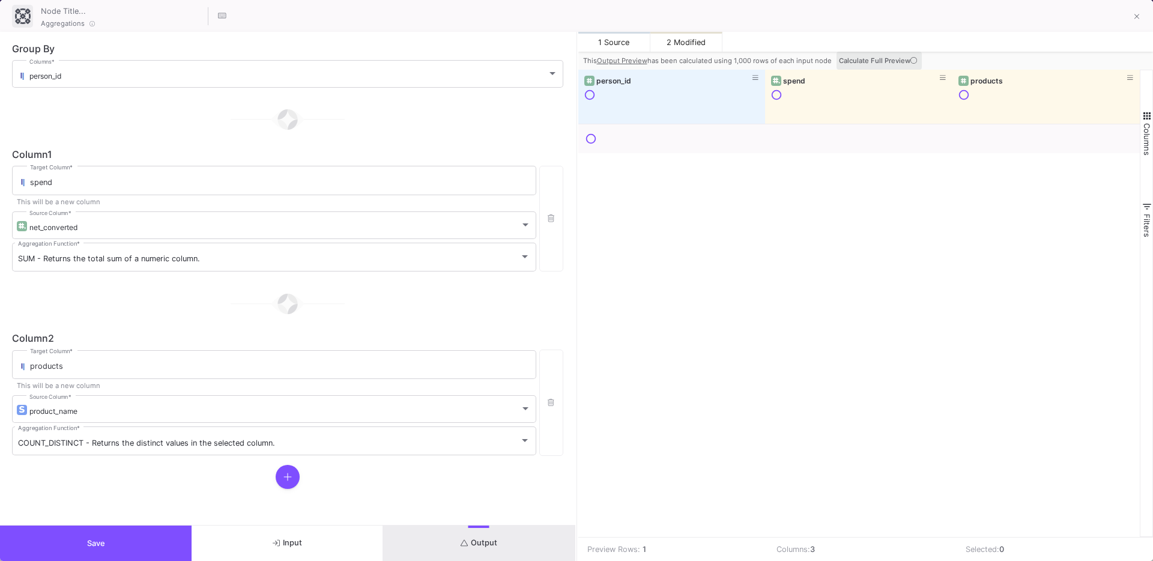
click at [884, 56] on span "Calculate Full Preview" at bounding box center [879, 60] width 80 height 8
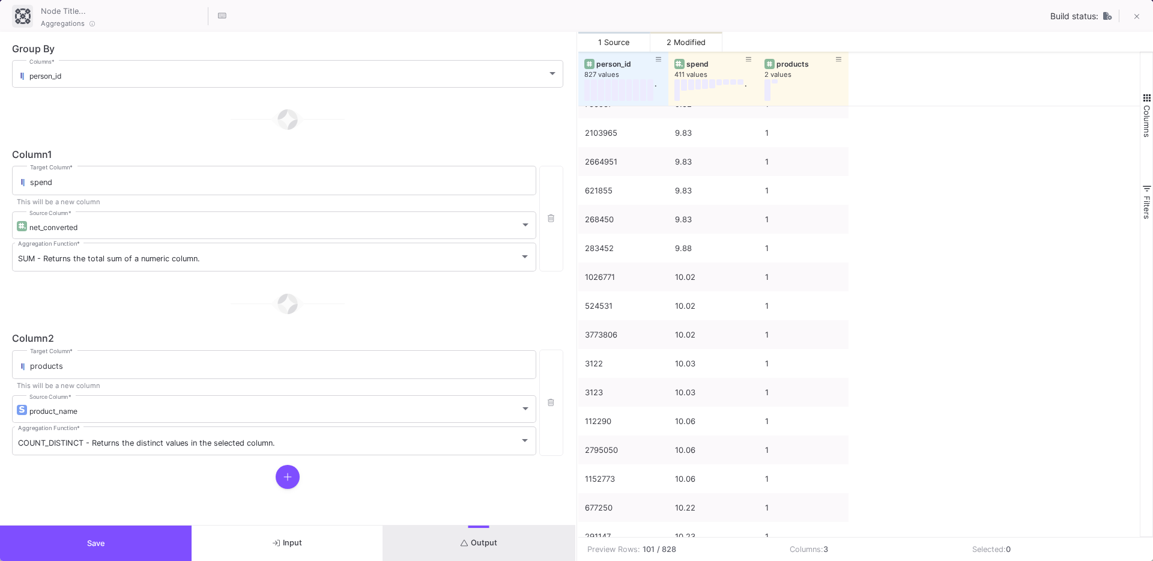
scroll to position [0, 0]
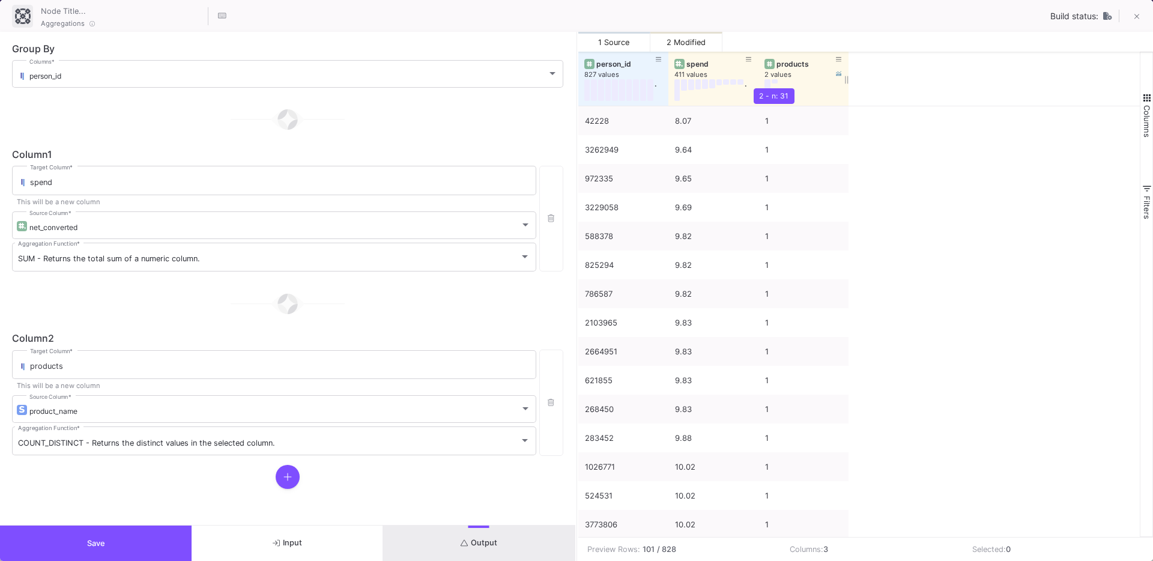
click at [776, 80] on button at bounding box center [775, 81] width 6 height 4
click at [770, 97] on button at bounding box center [767, 90] width 6 height 22
click at [82, 532] on button "Save" at bounding box center [96, 542] width 192 height 35
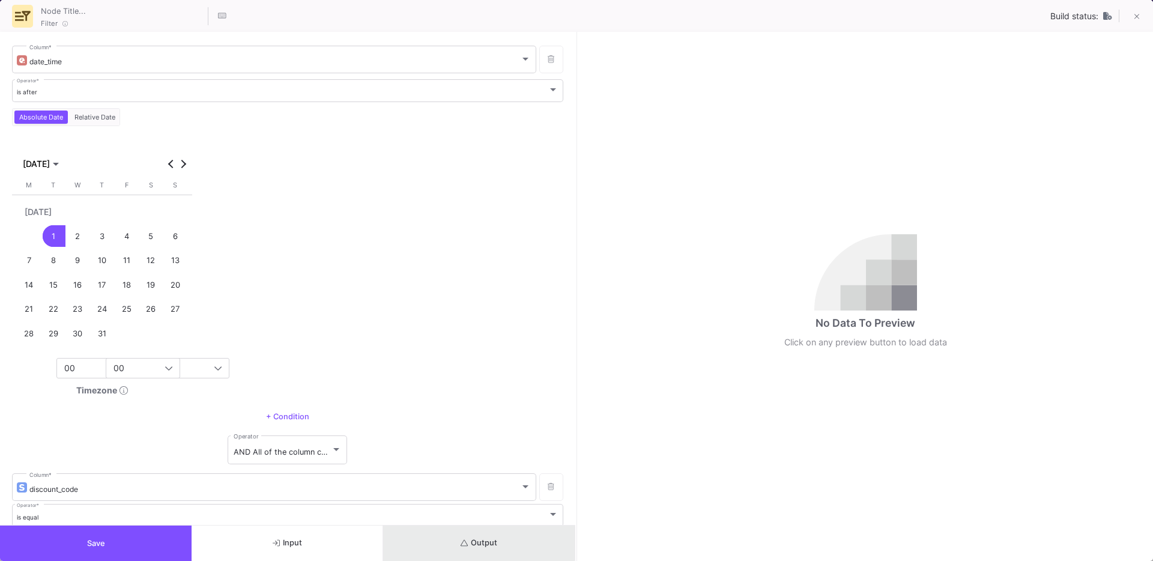
click at [455, 536] on button "Output" at bounding box center [479, 542] width 192 height 35
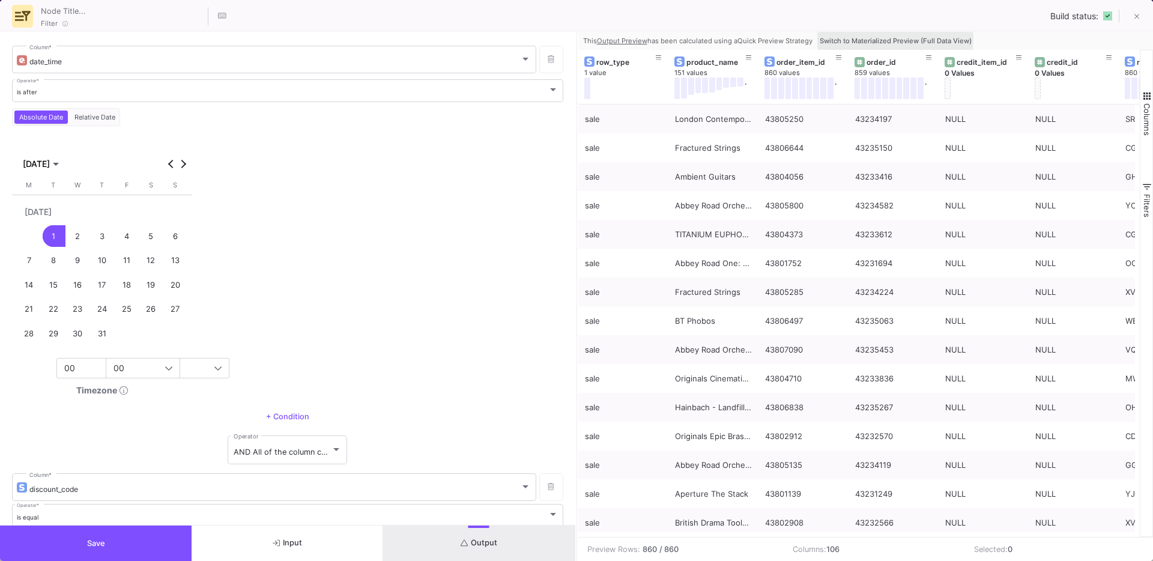
click at [867, 39] on span "Switch to Materialized Preview (Full Data View)" at bounding box center [896, 41] width 152 height 8
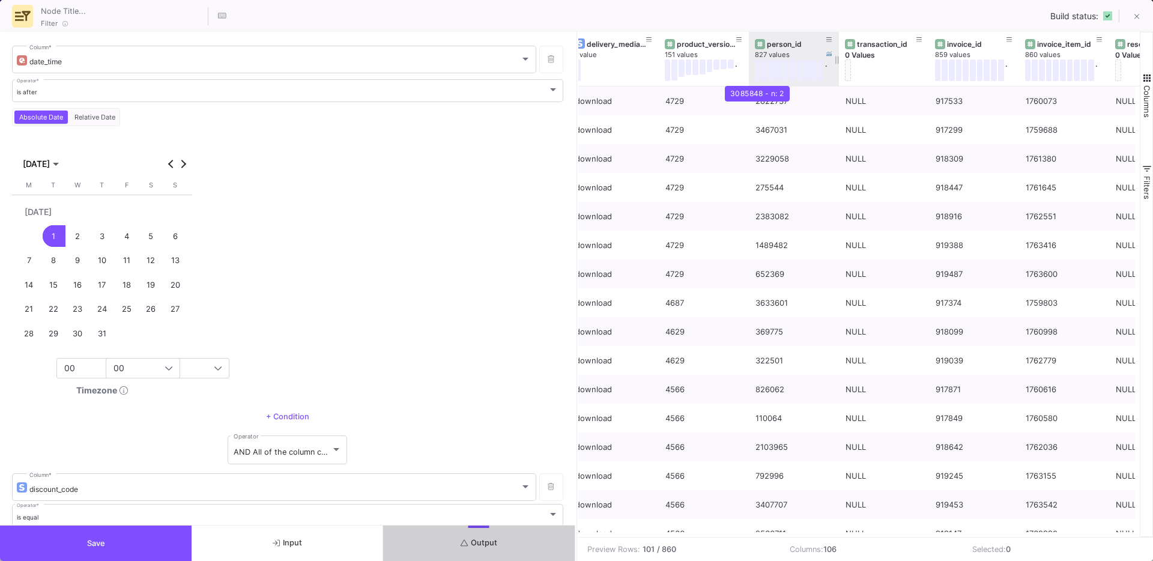
click at [758, 75] on button at bounding box center [758, 70] width 6 height 22
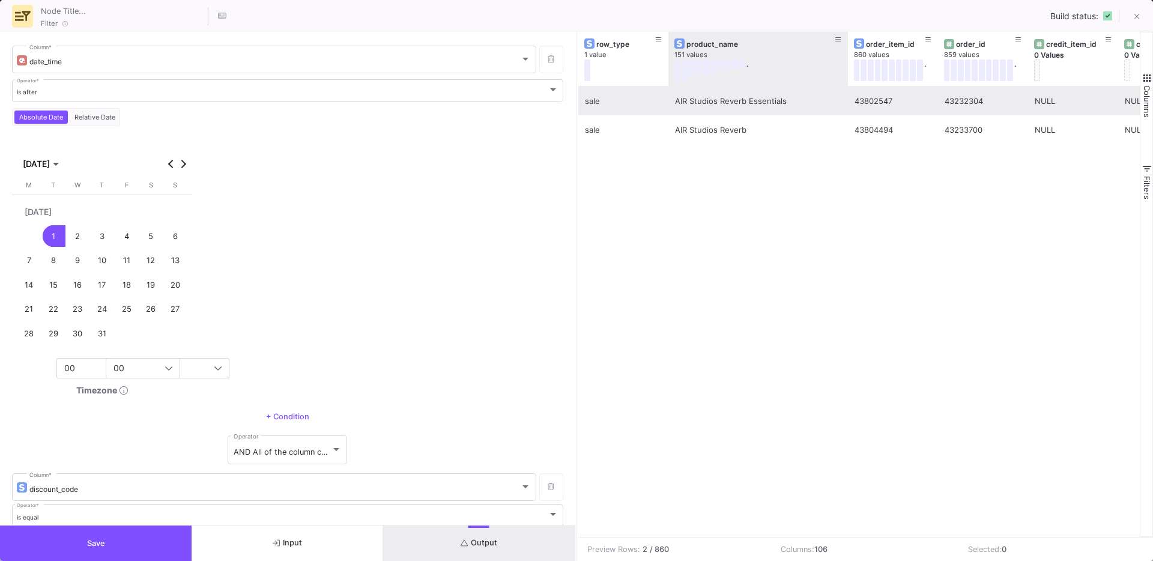
drag, startPoint x: 757, startPoint y: 74, endPoint x: 846, endPoint y: 97, distance: 92.3
click at [846, 97] on div "reference 860 values . credit_id 0 Values credit_item_id 0 Values order_id 859 …" at bounding box center [859, 284] width 562 height 505
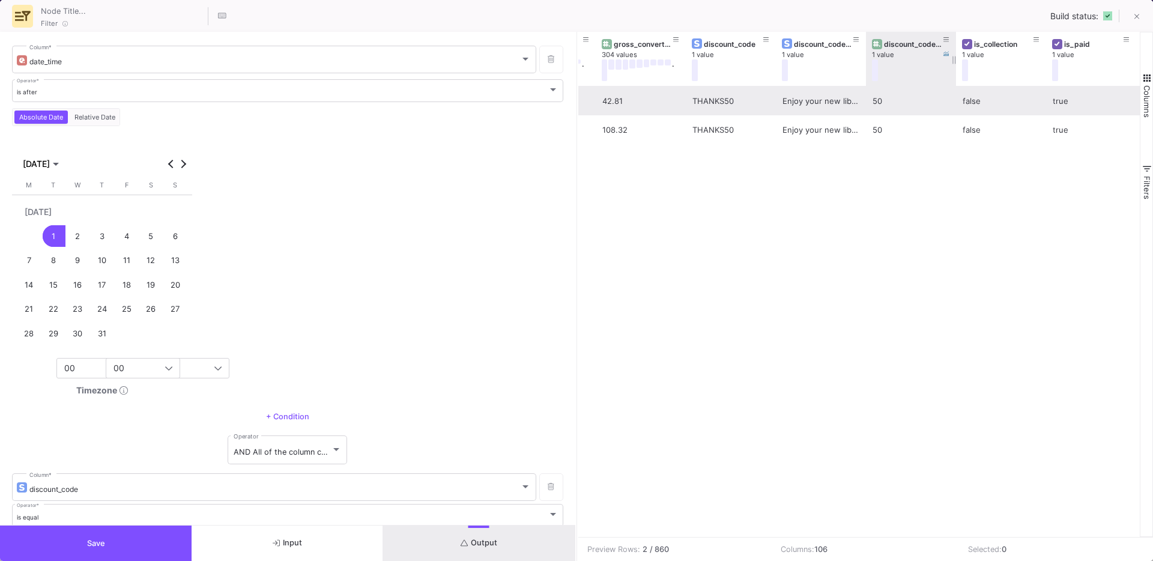
click at [866, 79] on div "discount_code_amount 1 value" at bounding box center [911, 59] width 90 height 54
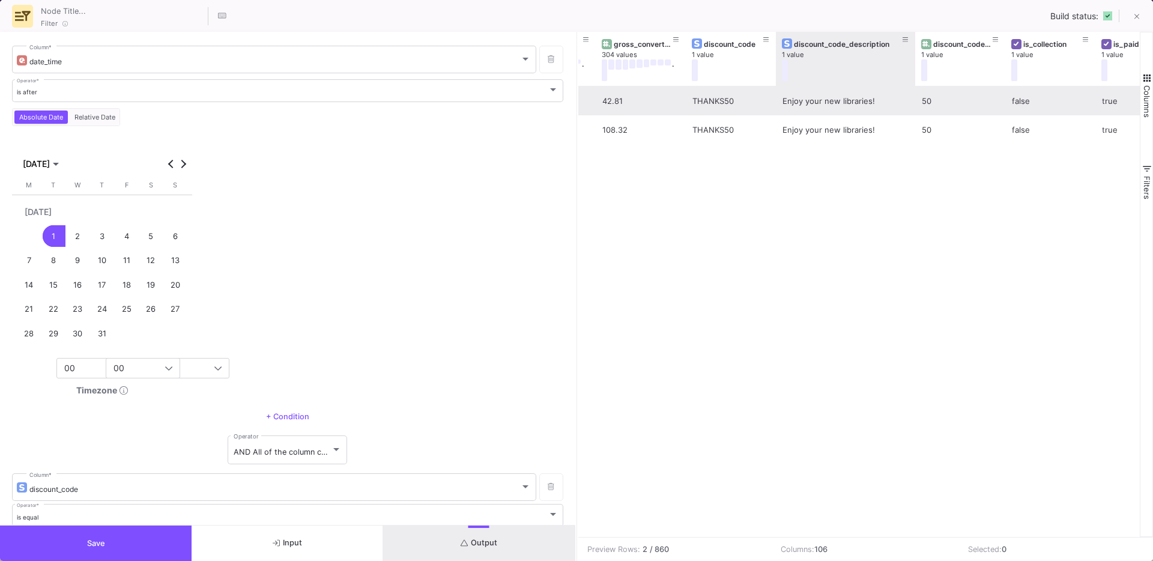
drag, startPoint x: 863, startPoint y: 79, endPoint x: 868, endPoint y: 96, distance: 18.1
click at [868, 96] on div "tax_converted 238 values . gross_converted 304 values . discount_code 1 value d…" at bounding box center [859, 284] width 562 height 505
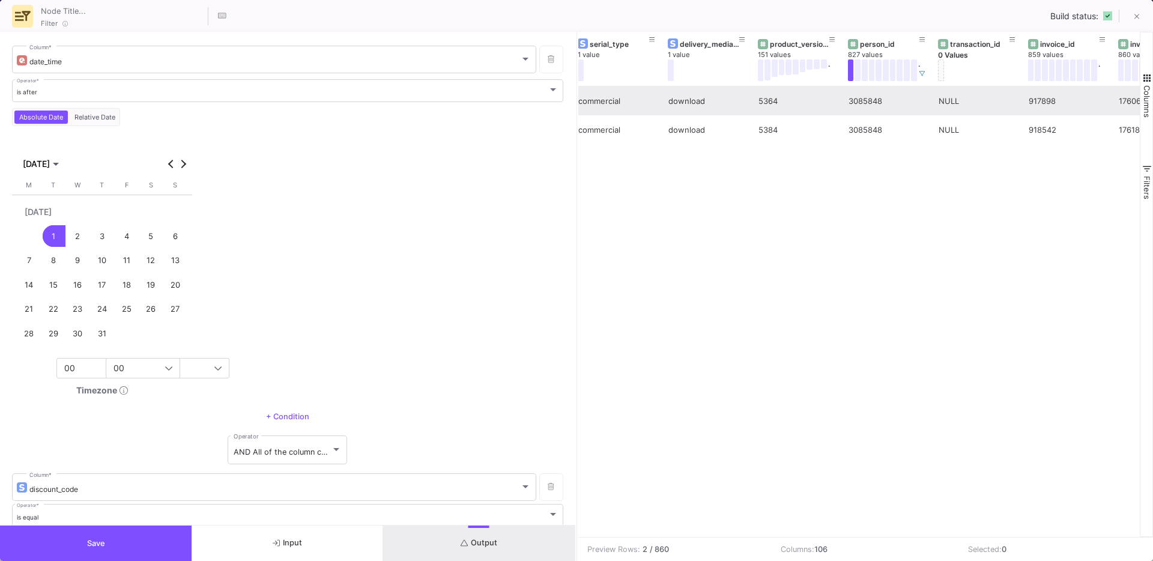
click at [853, 109] on div "3085848" at bounding box center [886, 101] width 77 height 28
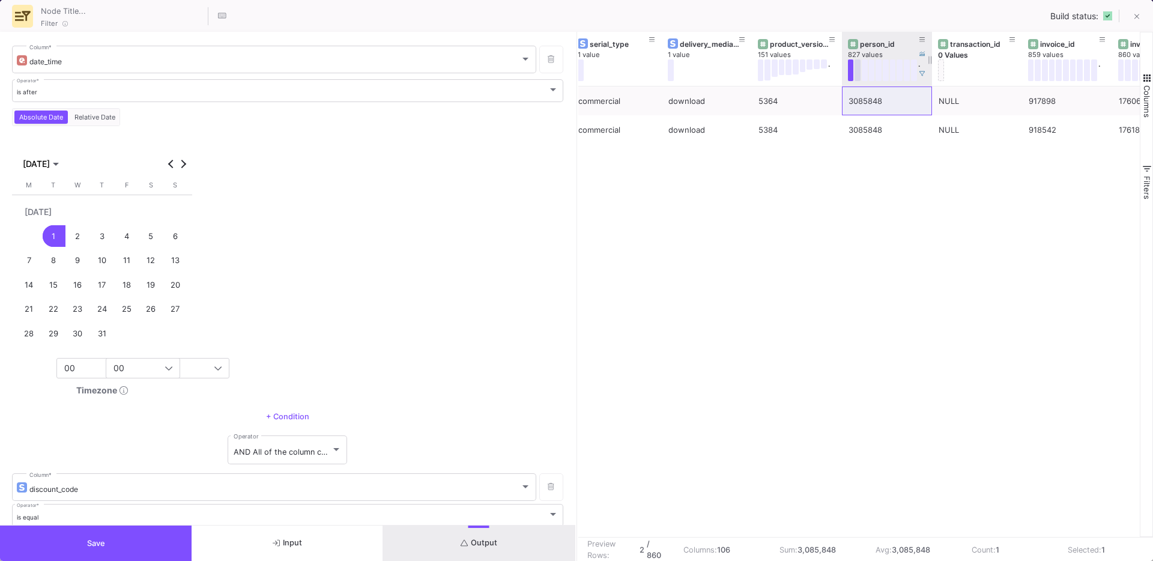
click at [856, 78] on button at bounding box center [857, 70] width 6 height 22
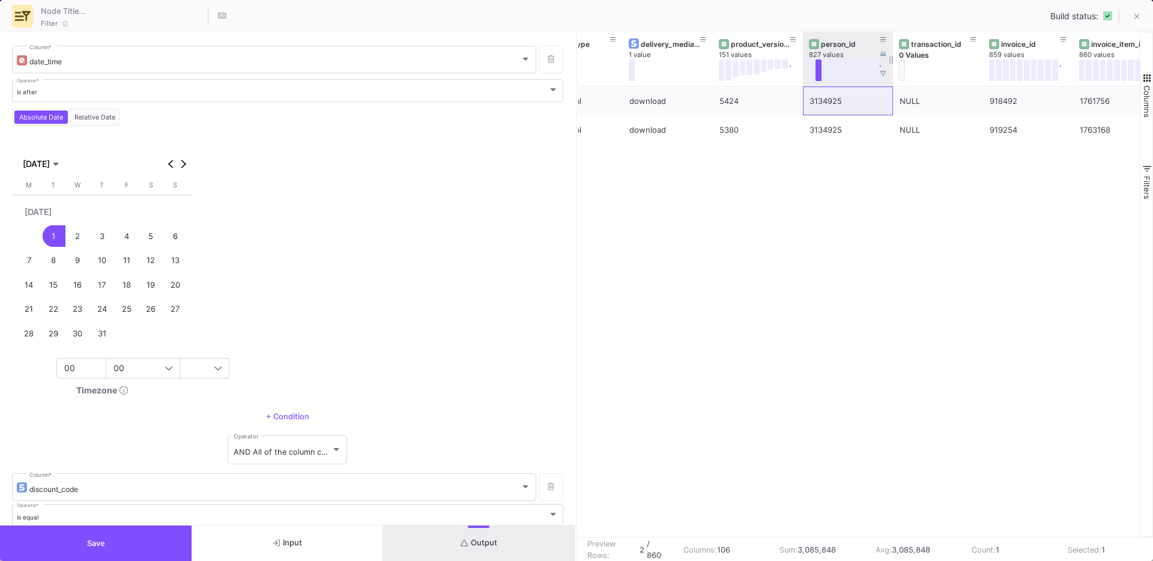
click at [824, 77] on button at bounding box center [826, 70] width 6 height 22
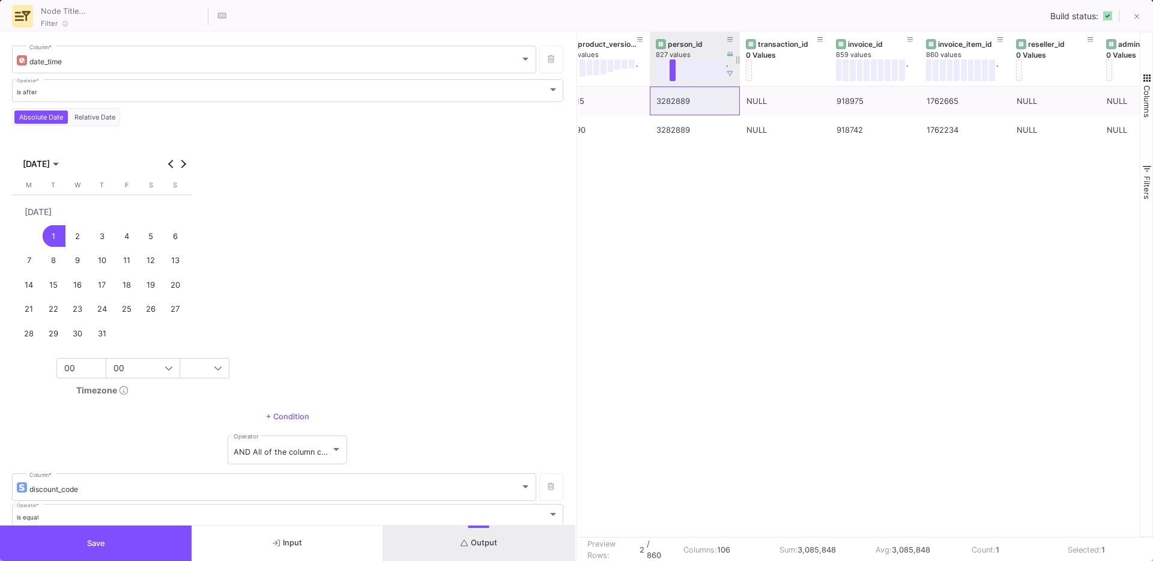
click at [681, 77] on button at bounding box center [680, 70] width 6 height 22
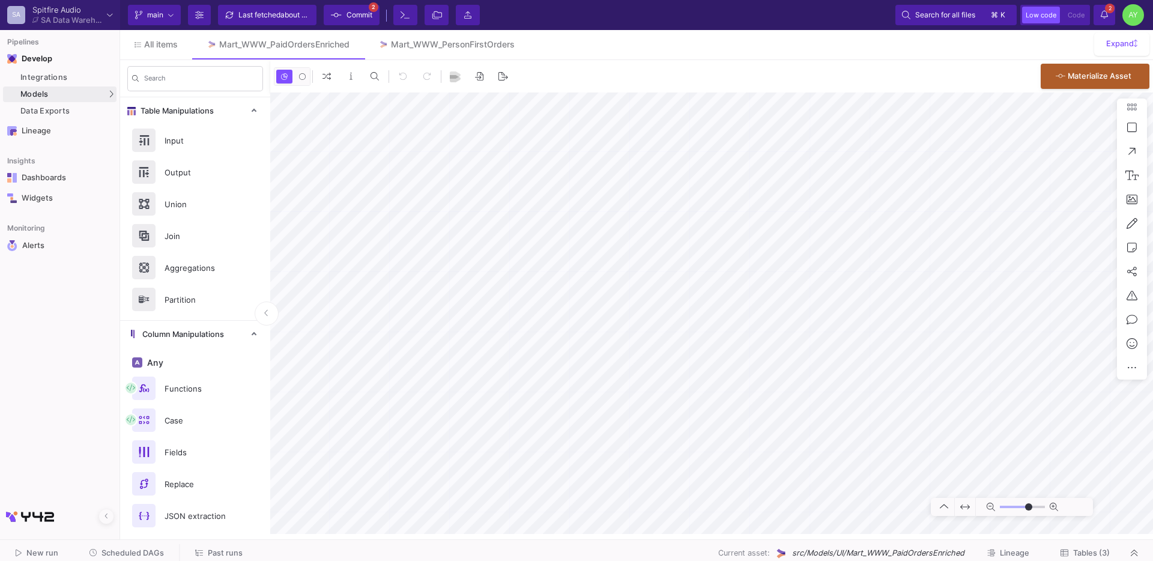
type input "-41"
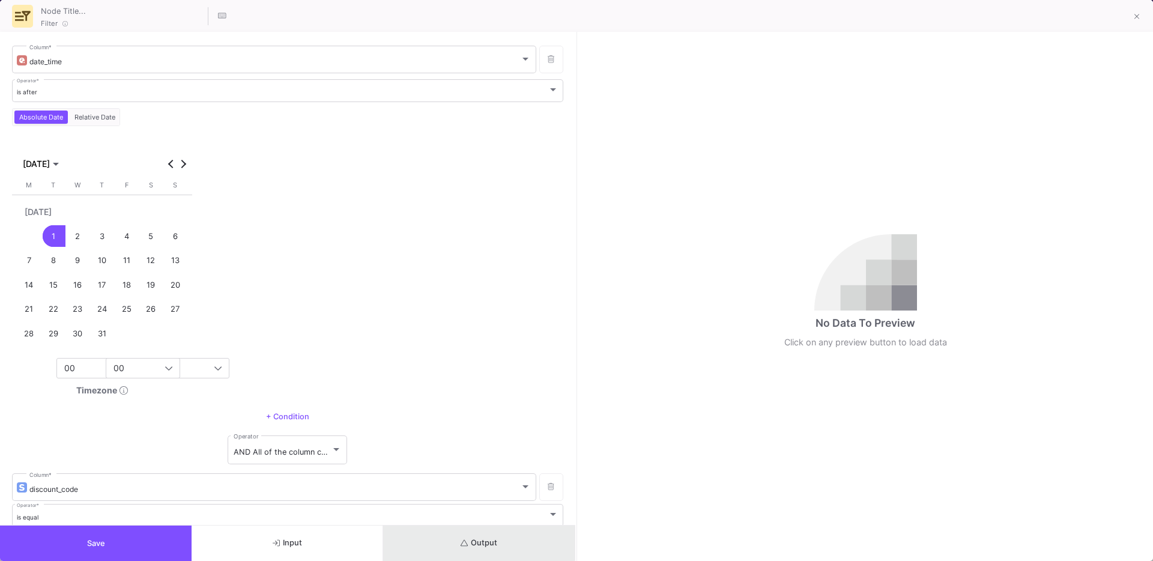
click at [474, 538] on span "Output" at bounding box center [479, 542] width 37 height 9
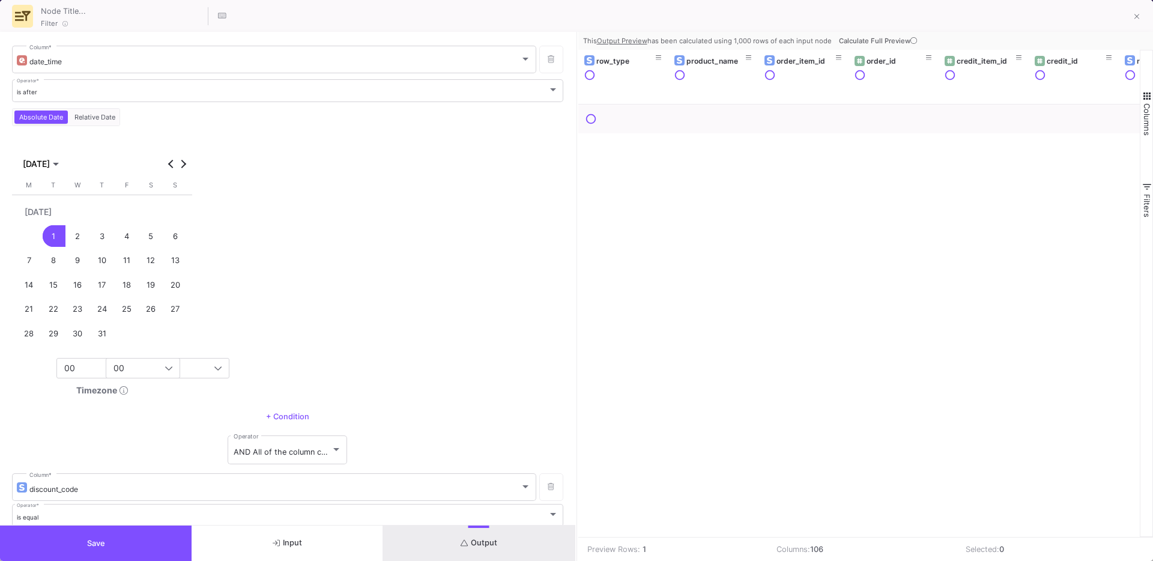
click at [886, 39] on span "Calculate Full Preview" at bounding box center [879, 41] width 80 height 8
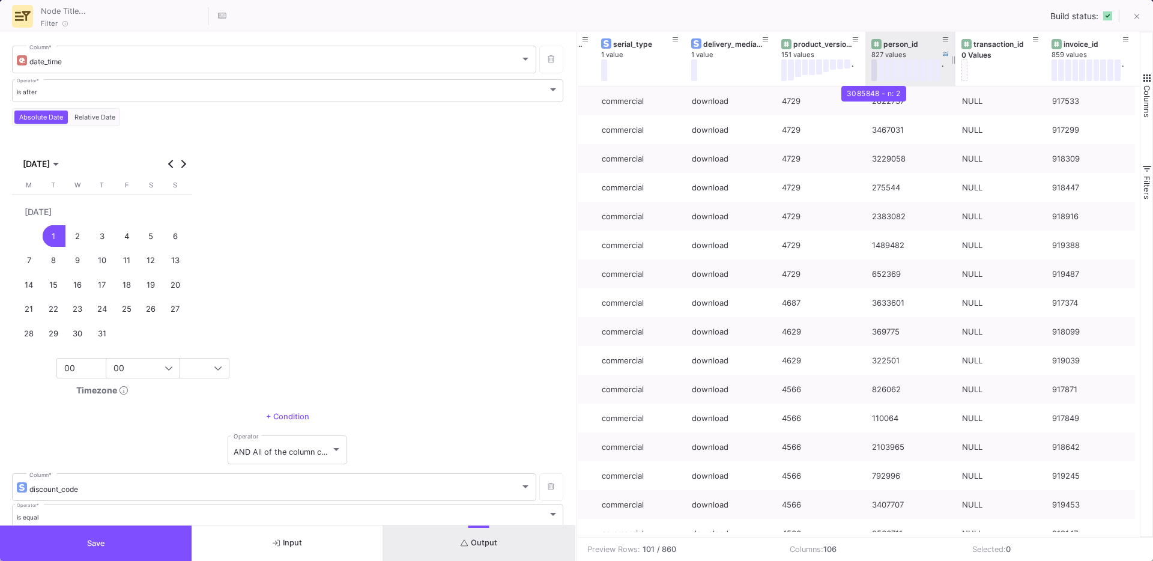
click at [874, 74] on button at bounding box center [874, 70] width 6 height 22
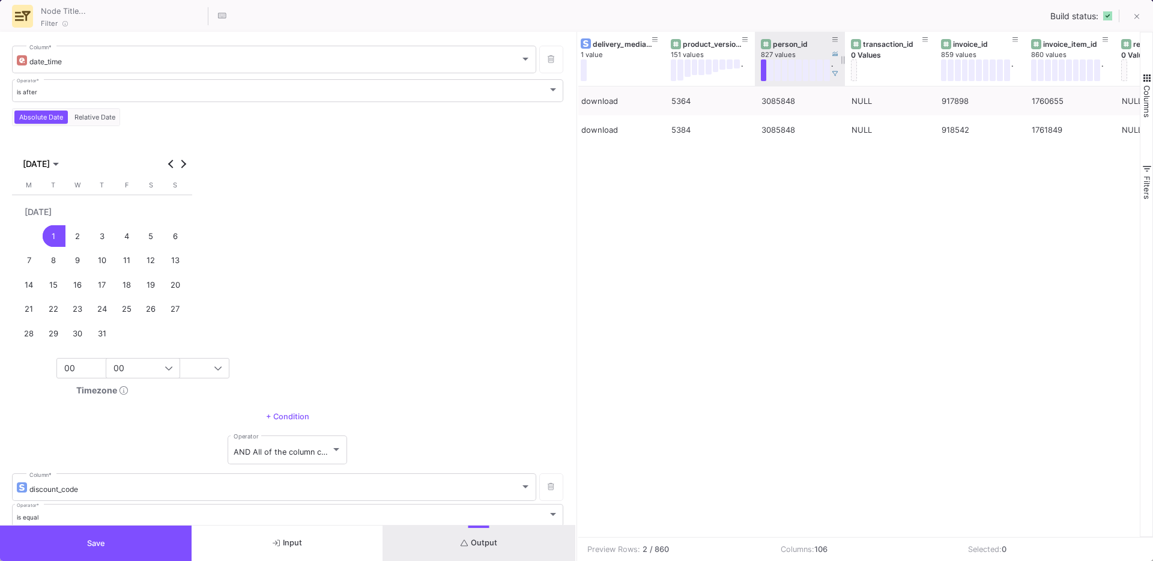
click at [824, 76] on button at bounding box center [827, 70] width 6 height 22
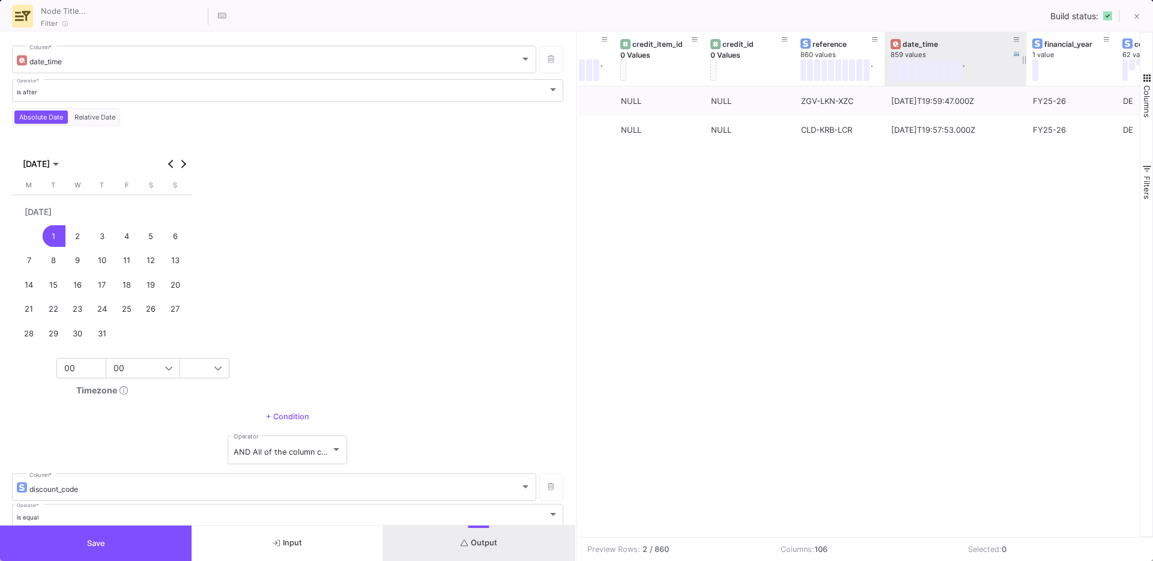
drag, startPoint x: 973, startPoint y: 79, endPoint x: 1026, endPoint y: 80, distance: 52.9
click at [1026, 80] on div at bounding box center [1026, 59] width 5 height 54
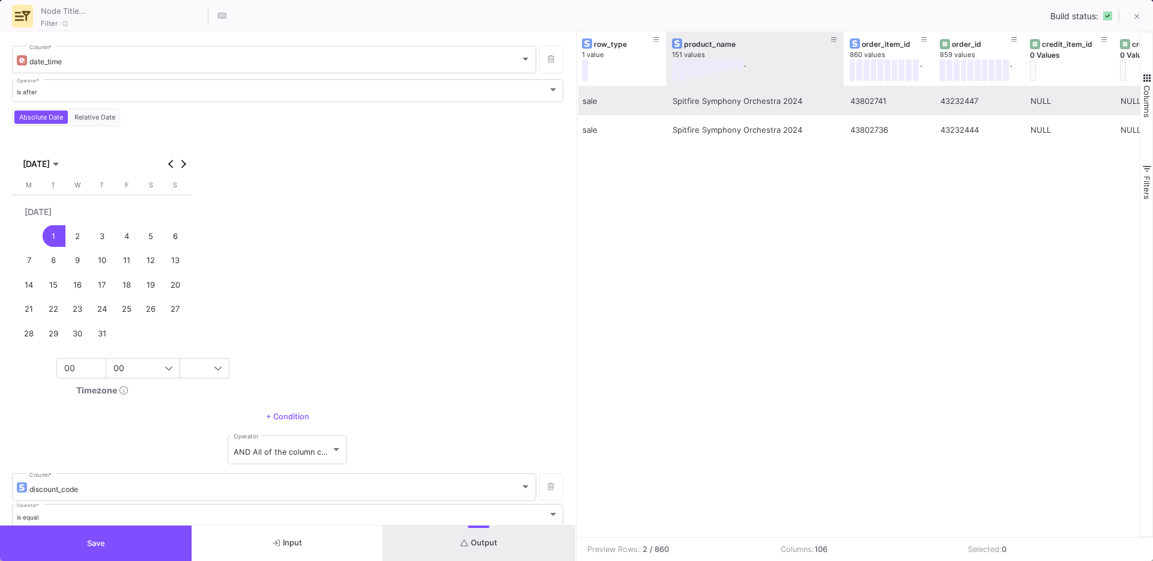
drag, startPoint x: 755, startPoint y: 83, endPoint x: 842, endPoint y: 89, distance: 87.9
click at [842, 89] on div "reference 860 values . credit_id 0 Values credit_item_id 0 Values order_id 859 …" at bounding box center [859, 284] width 562 height 505
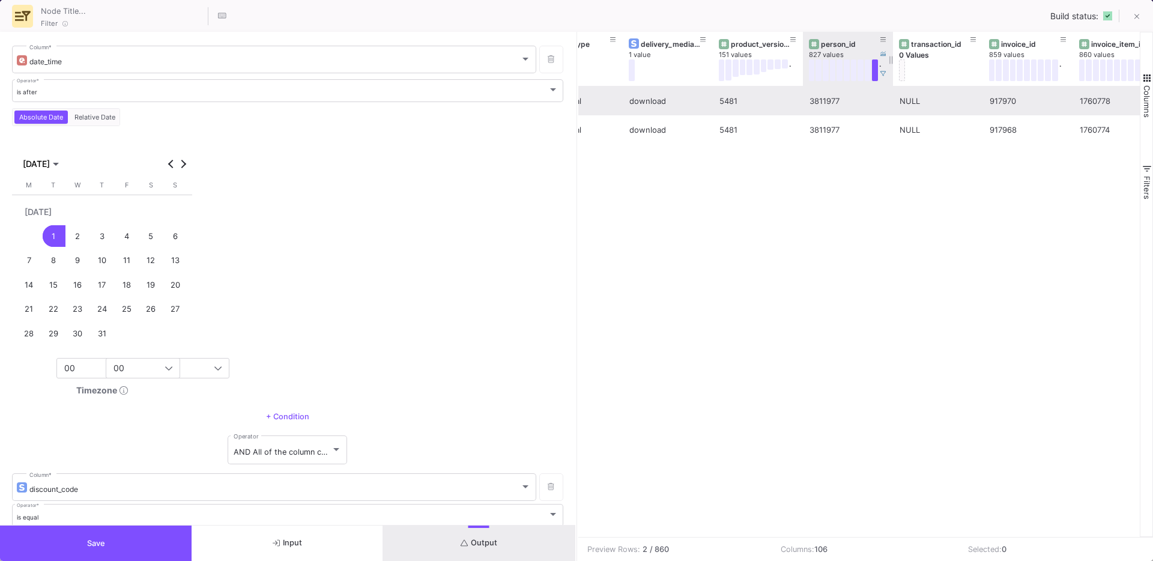
click at [868, 73] on button at bounding box center [868, 70] width 6 height 22
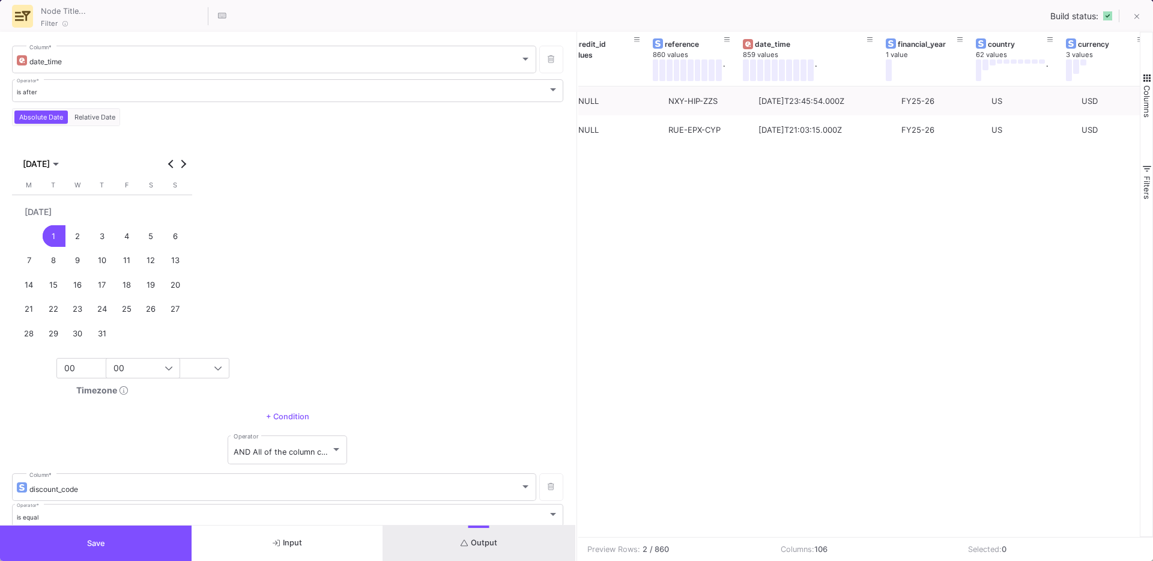
scroll to position [0, 1045]
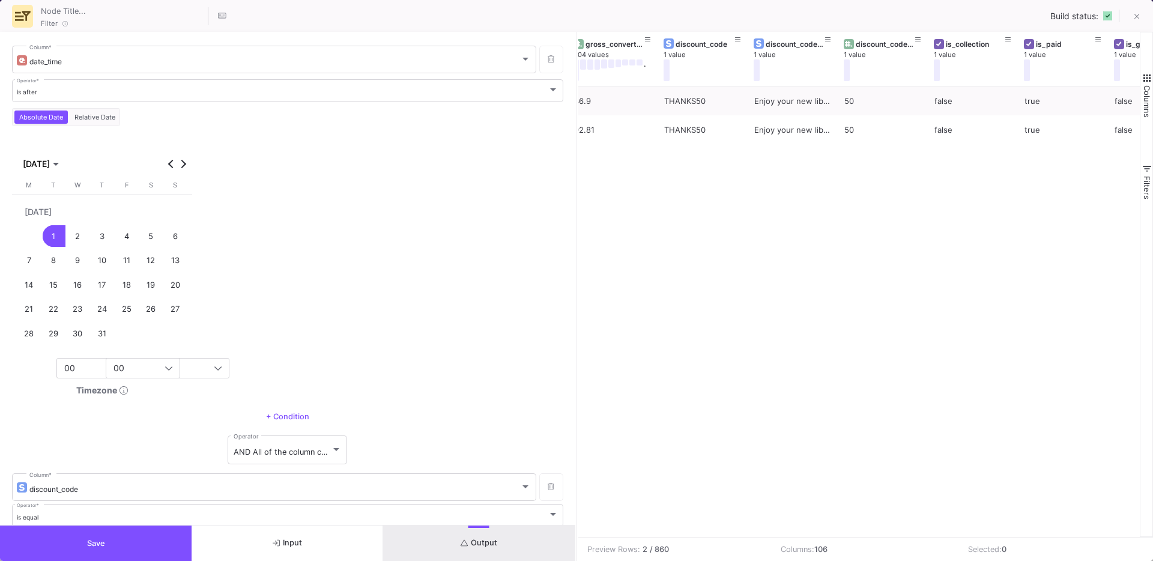
click at [61, 540] on button "Save" at bounding box center [96, 542] width 192 height 35
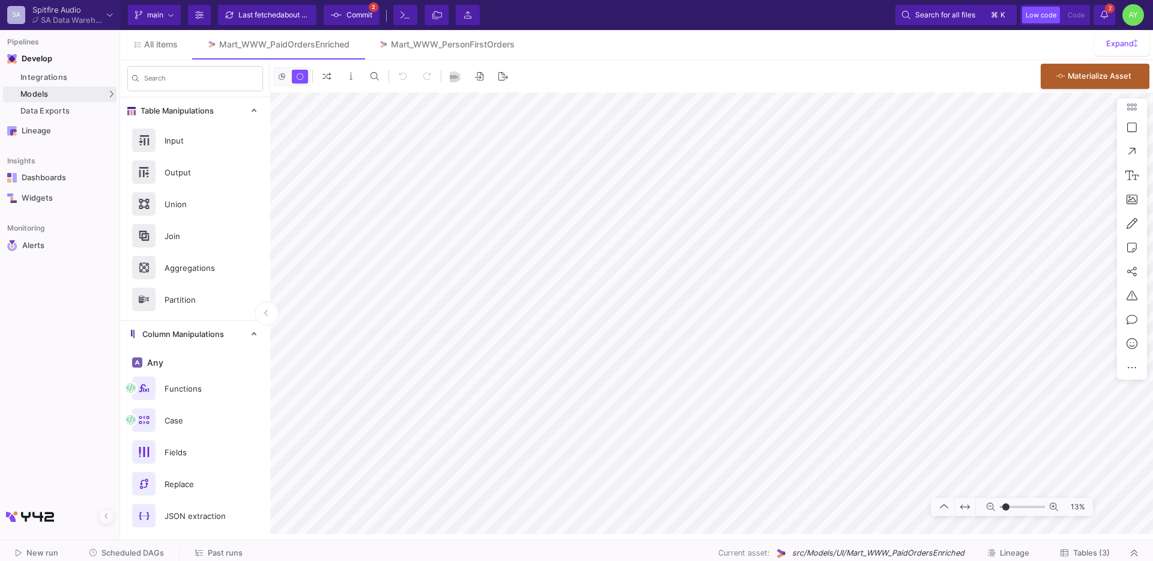
click at [61, 540] on button "Save" at bounding box center [96, 542] width 192 height 35
